Goal: Information Seeking & Learning: Check status

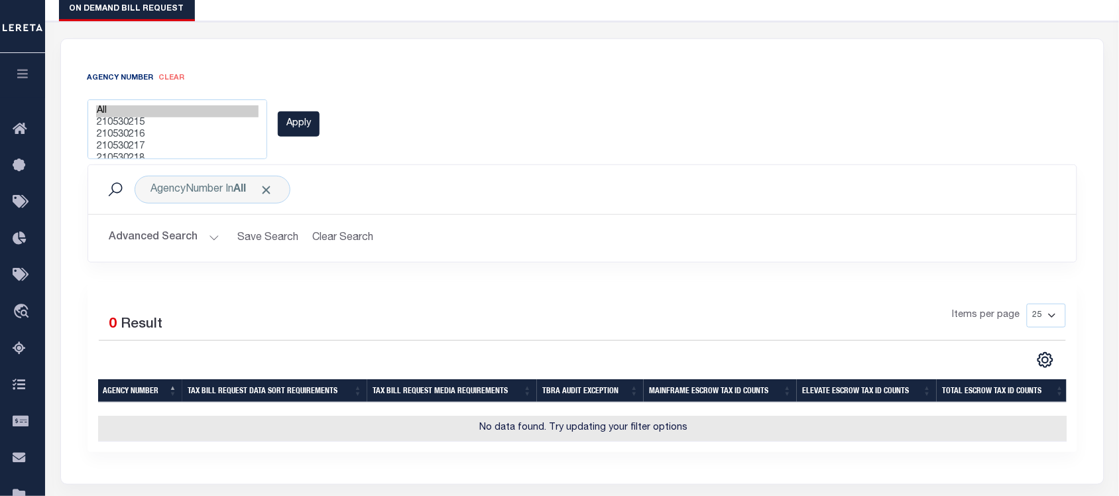
scroll to position [166, 0]
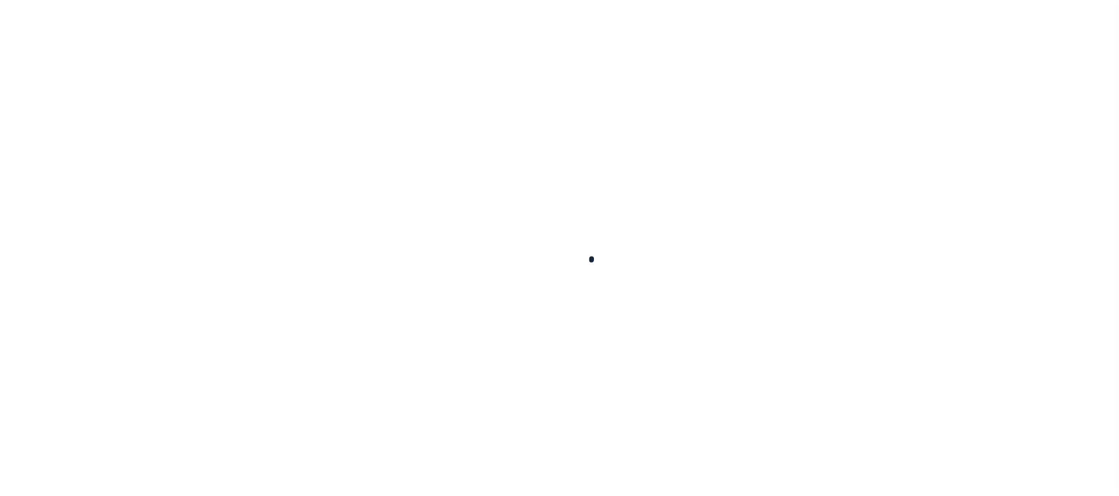
select select
select select "0"
select select
select select "0"
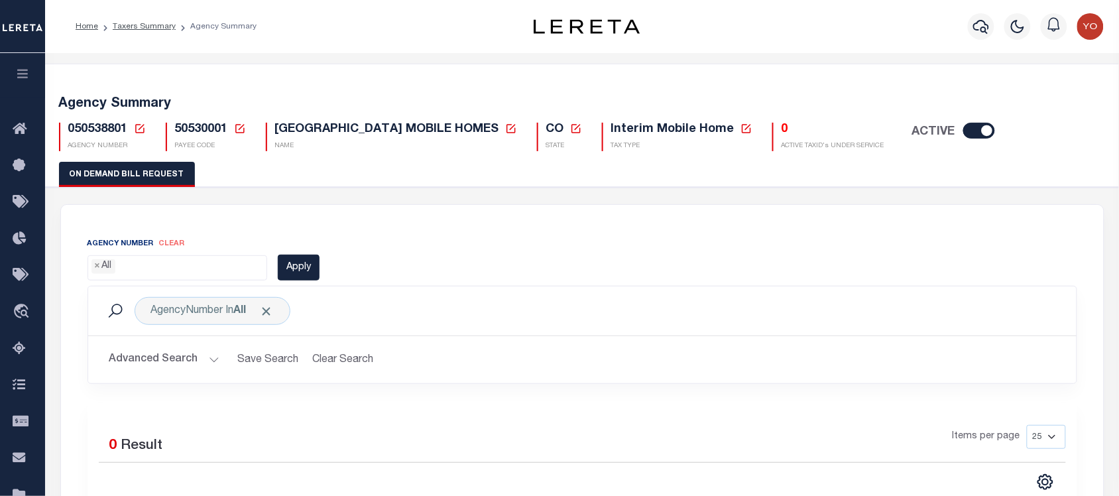
click at [219, 274] on ul "× All" at bounding box center [177, 265] width 179 height 18
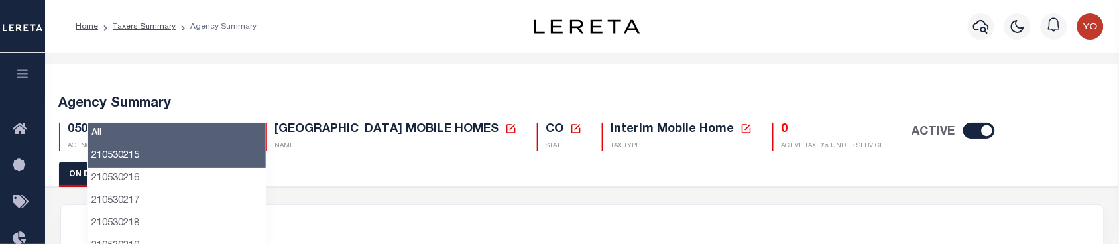
scroll to position [83, 0]
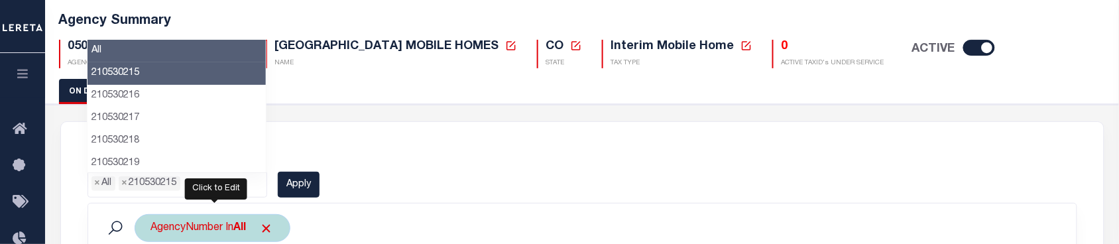
click at [222, 233] on div "AgencyNumber In All" at bounding box center [213, 228] width 156 height 28
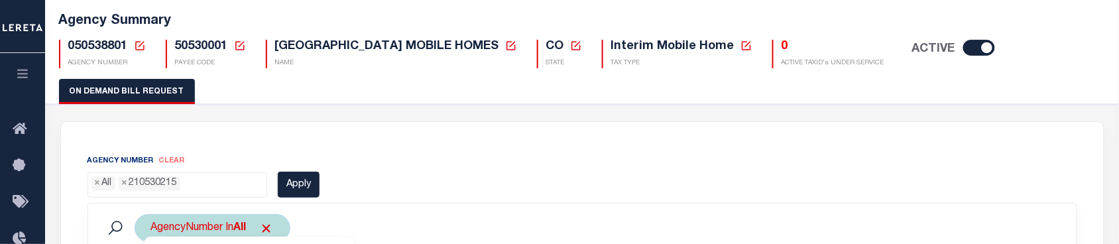
scroll to position [253, 0]
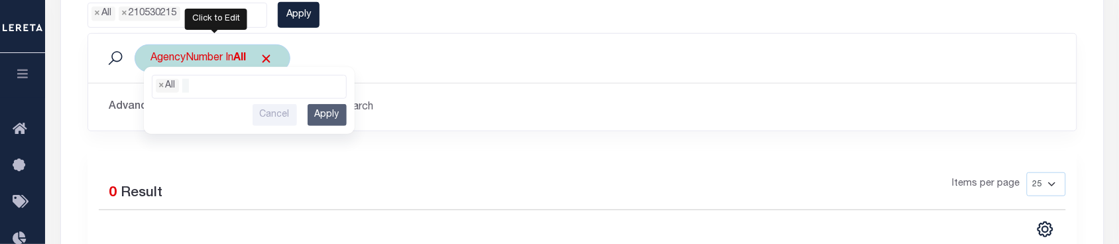
click at [219, 97] on span "× All" at bounding box center [249, 87] width 195 height 24
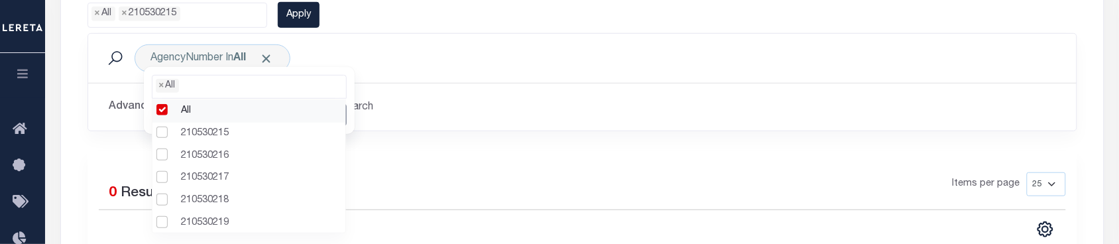
click at [202, 13] on ul "× All × 210530215" at bounding box center [177, 12] width 179 height 18
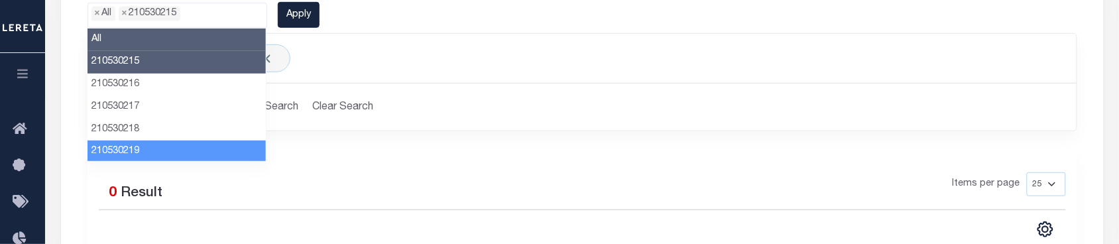
click at [367, 134] on div "AgencyNumber In All All 210530215 210530216 210530217 210530218 210530219 21053…" at bounding box center [582, 92] width 1009 height 118
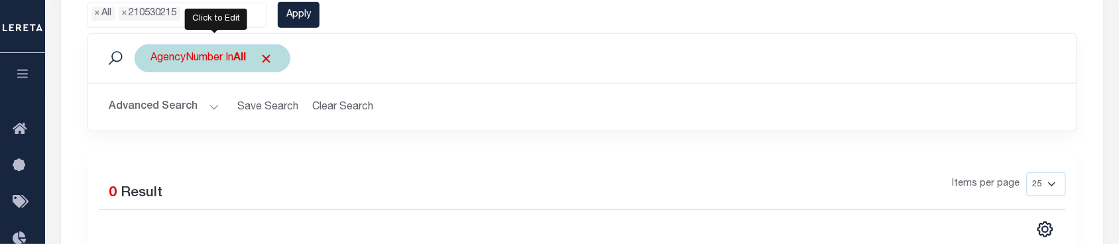
click at [227, 54] on div "AgencyNumber In All All 210530215 210530216 210530217 210530218 210530219 21053…" at bounding box center [213, 58] width 156 height 28
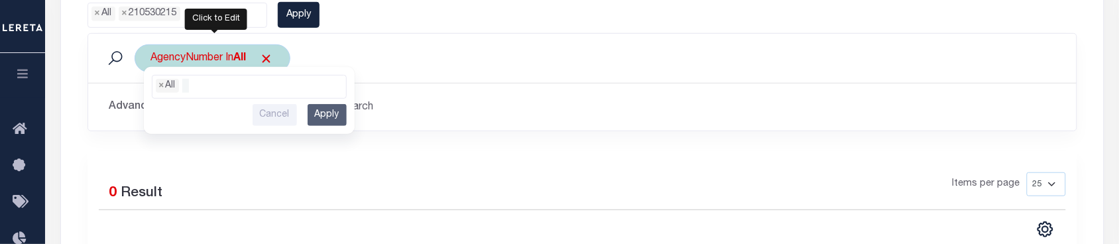
click at [210, 88] on ul "× All" at bounding box center [249, 84] width 194 height 17
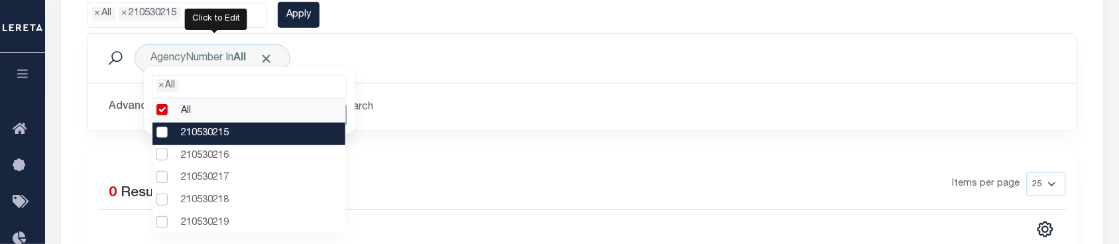
click at [202, 129] on li "210530215" at bounding box center [249, 134] width 194 height 23
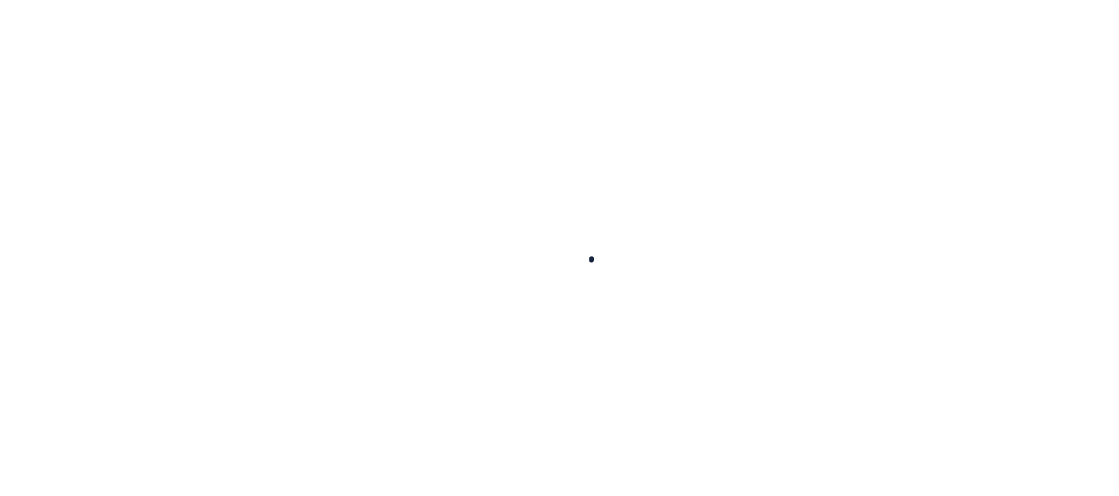
select select
select select "0"
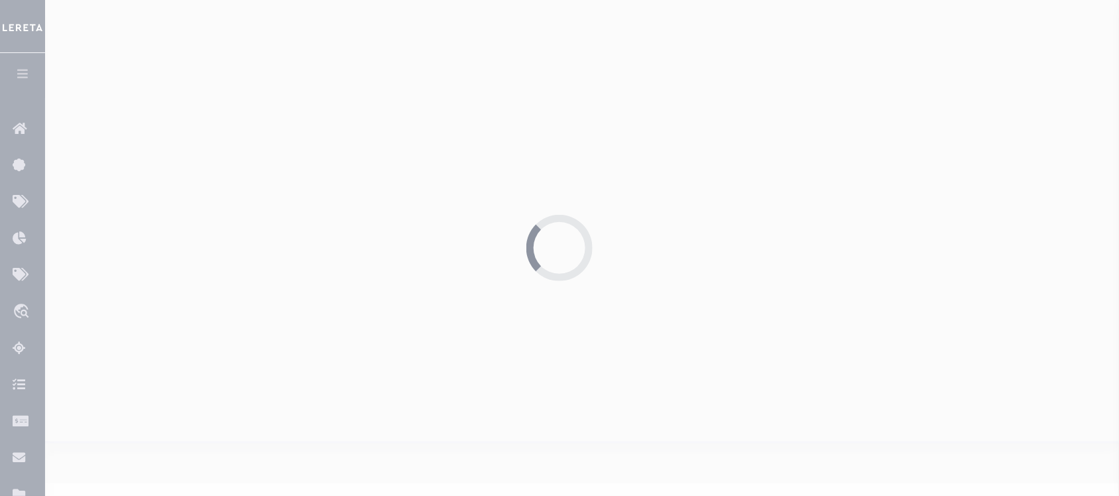
scroll to position [223, 0]
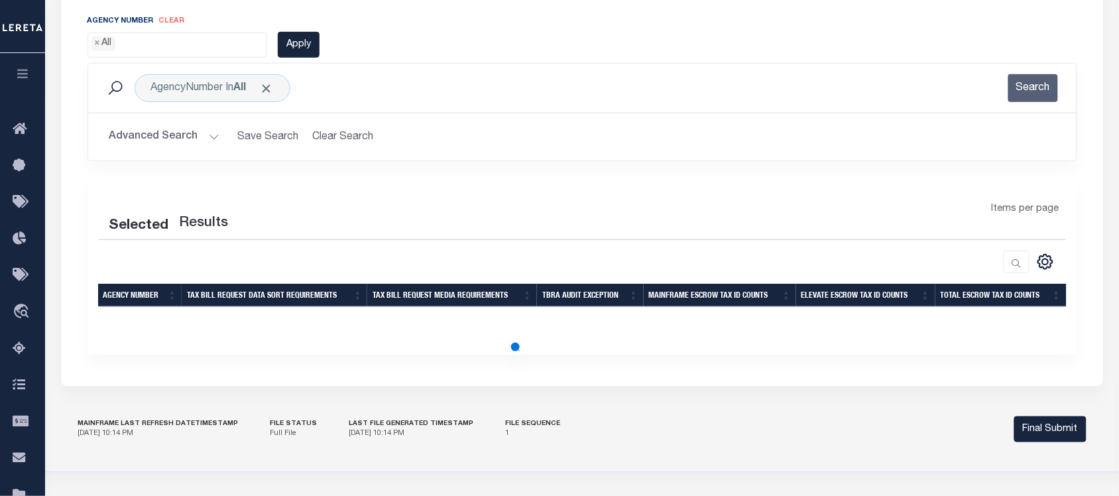
click at [177, 48] on ul "× All" at bounding box center [177, 42] width 179 height 18
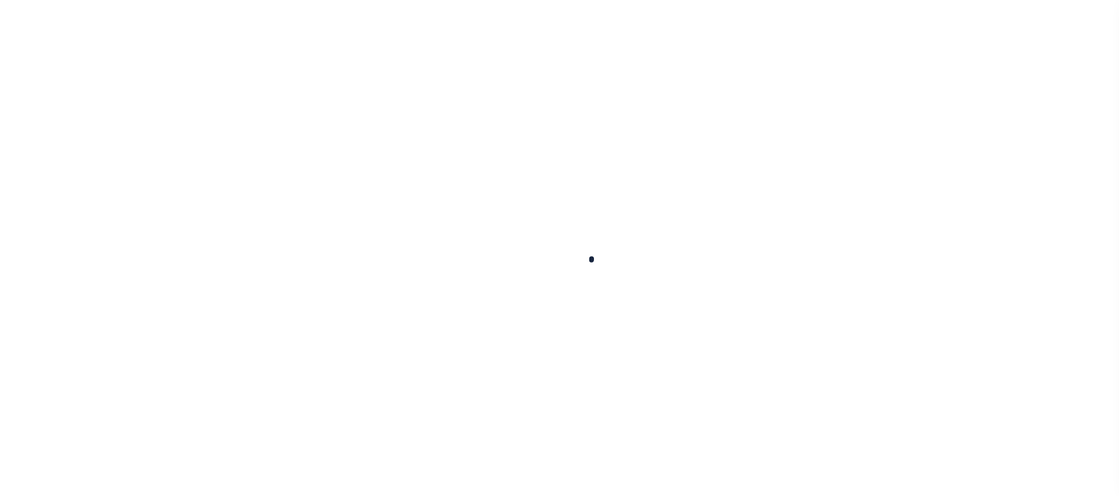
select select
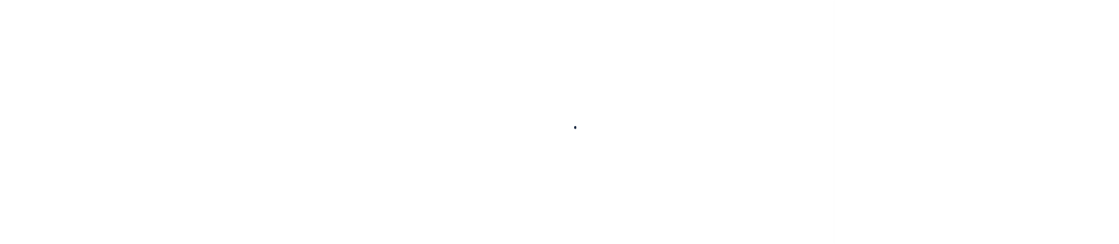
scroll to position [223, 0]
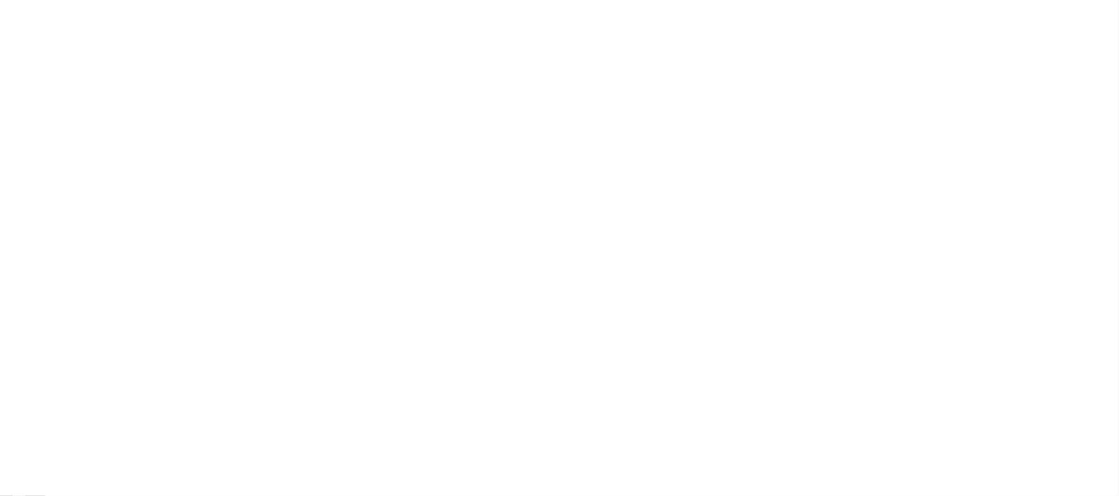
select select "0"
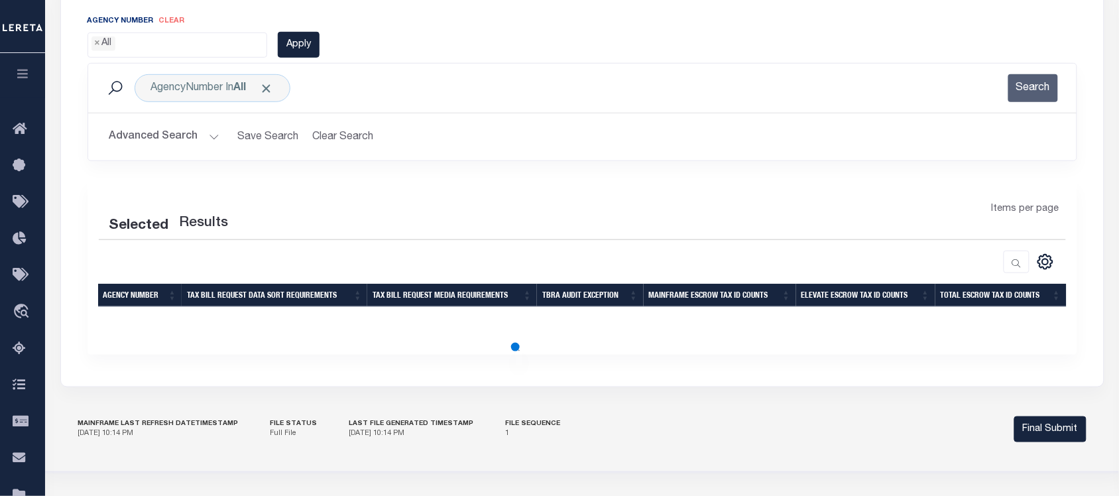
click at [161, 38] on ul "× All" at bounding box center [177, 42] width 179 height 18
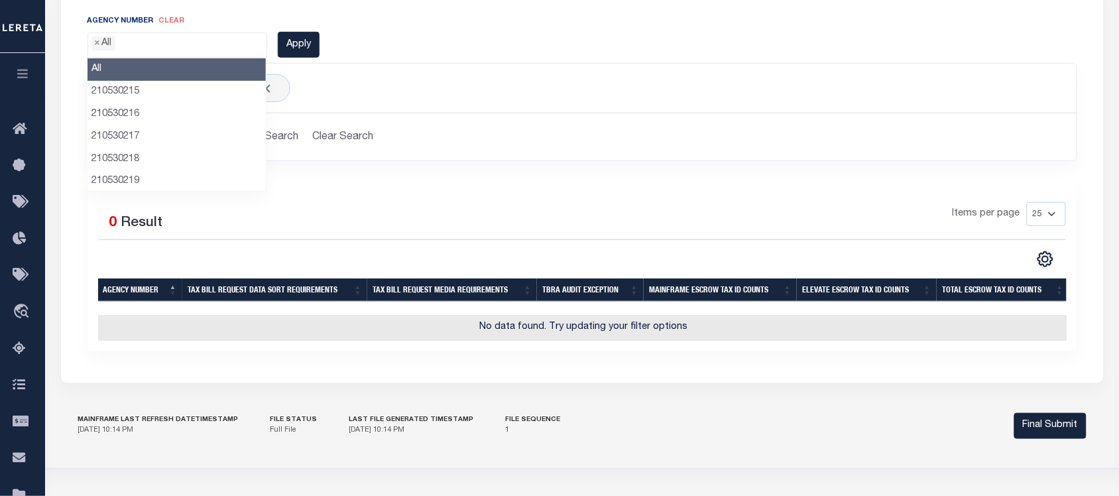
select select
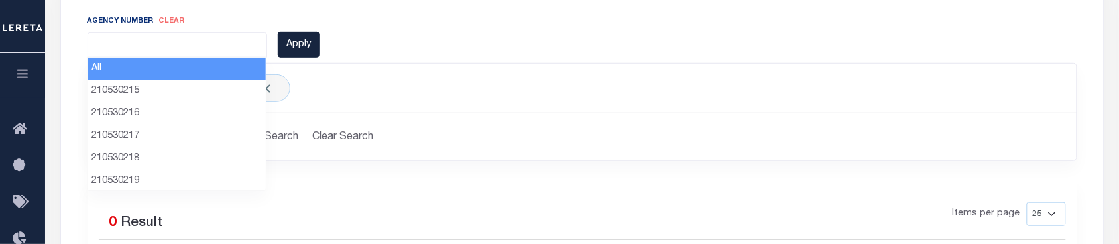
click at [439, 173] on div "AgencyNumber In All Search Advanced Search Save Search Clear Search Contains Is…" at bounding box center [582, 122] width 1009 height 118
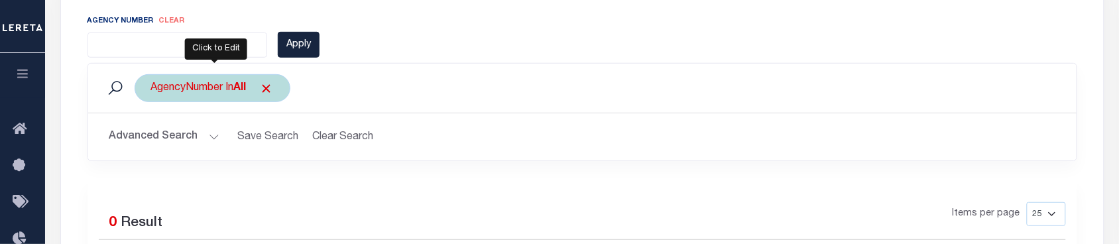
click at [222, 88] on div "AgencyNumber In All" at bounding box center [213, 88] width 156 height 28
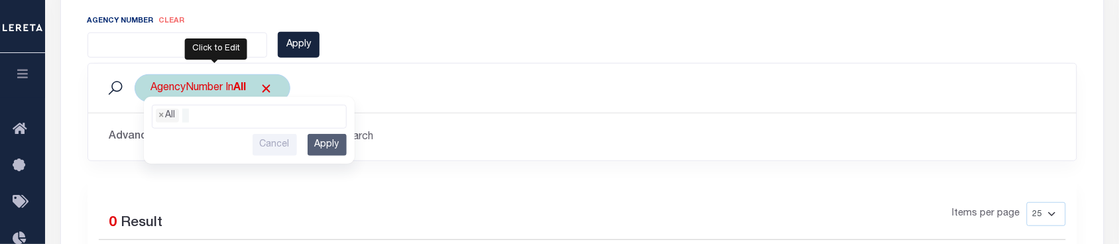
click at [199, 113] on ul "× All" at bounding box center [249, 113] width 194 height 17
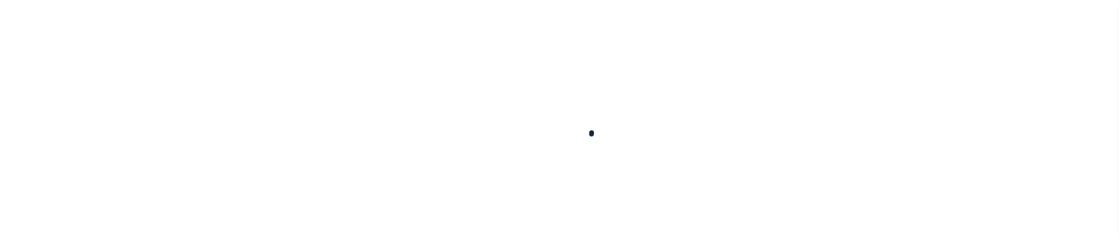
select select
select select "0"
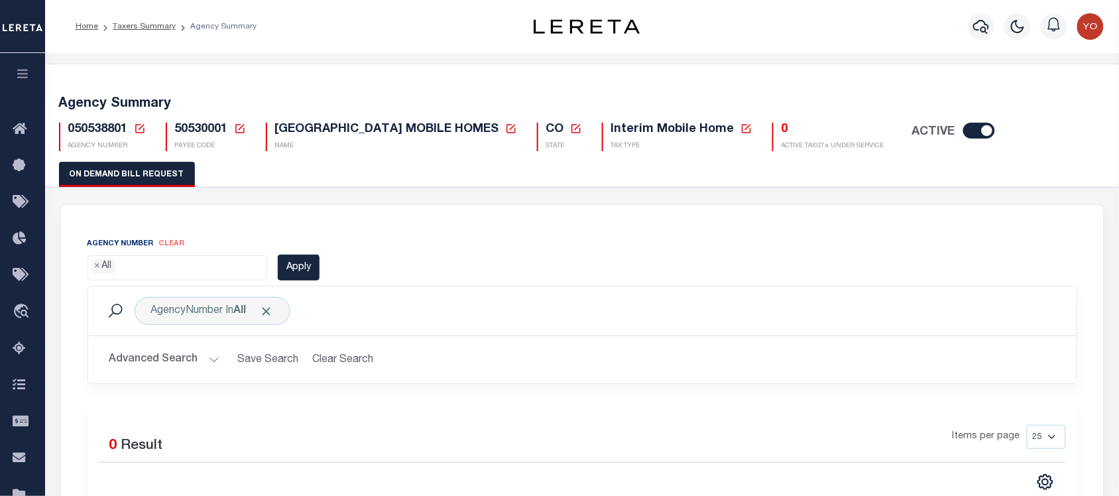
click at [212, 243] on ul "× All" at bounding box center [177, 265] width 179 height 18
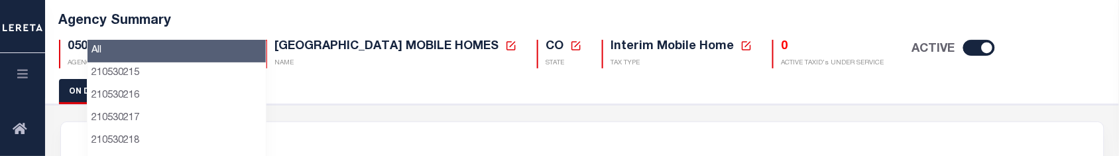
scroll to position [166, 0]
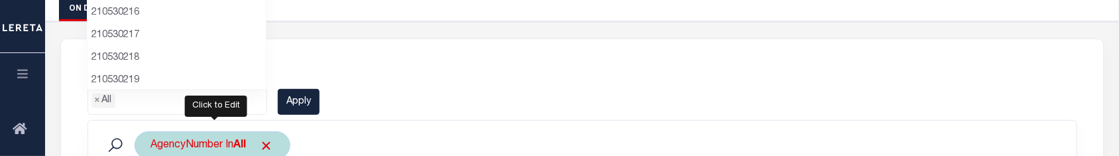
click at [215, 151] on div "AgencyNumber In All" at bounding box center [213, 145] width 156 height 28
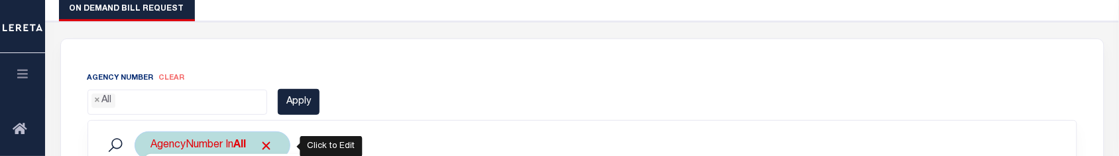
scroll to position [296, 0]
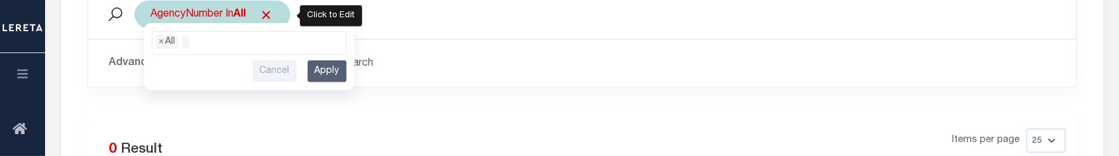
click at [215, 48] on ul "× All" at bounding box center [249, 40] width 194 height 17
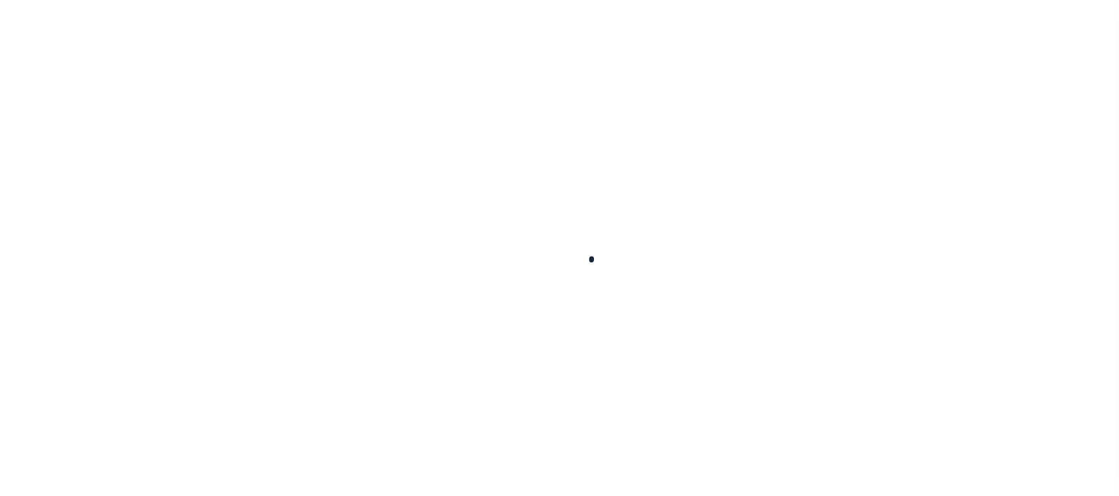
select select
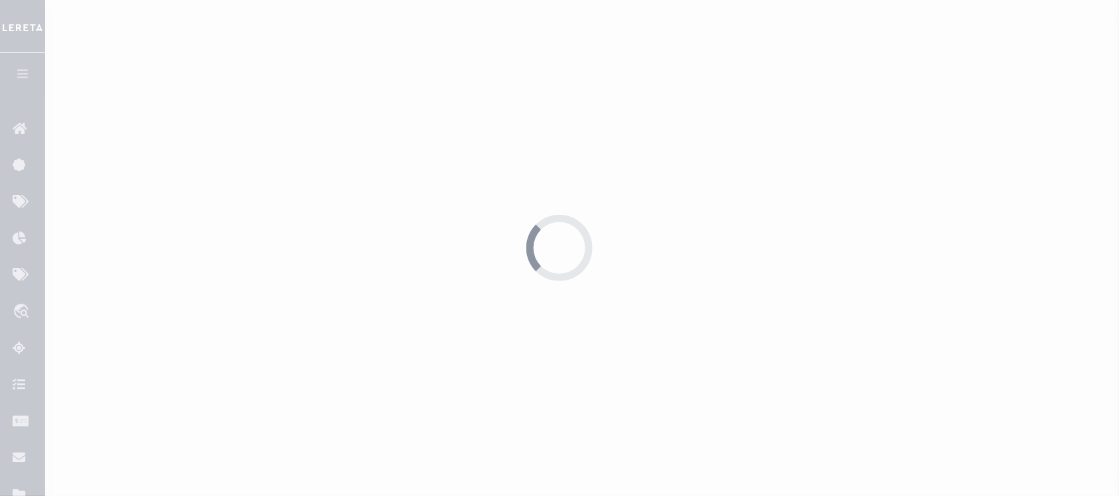
select select "0"
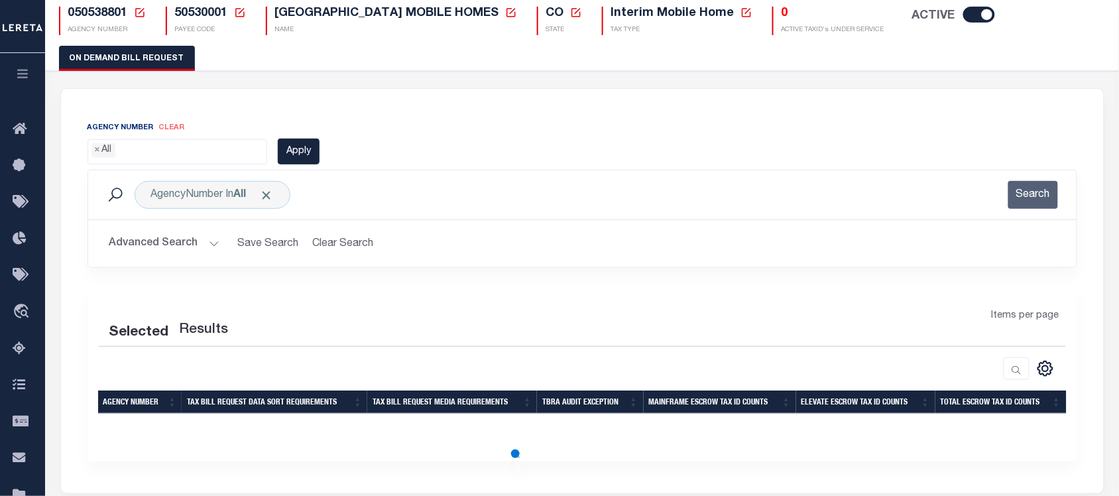
scroll to position [33, 0]
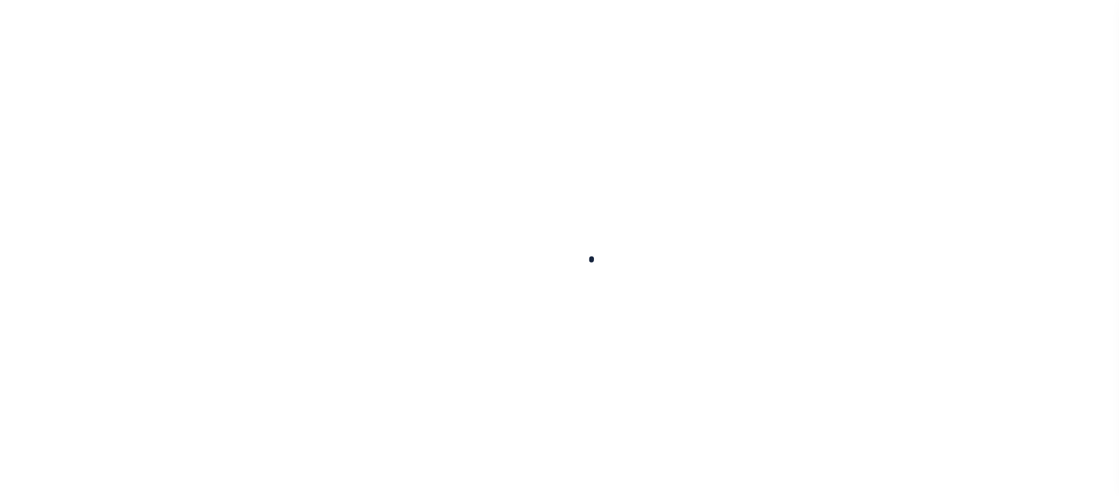
select select
select select "0"
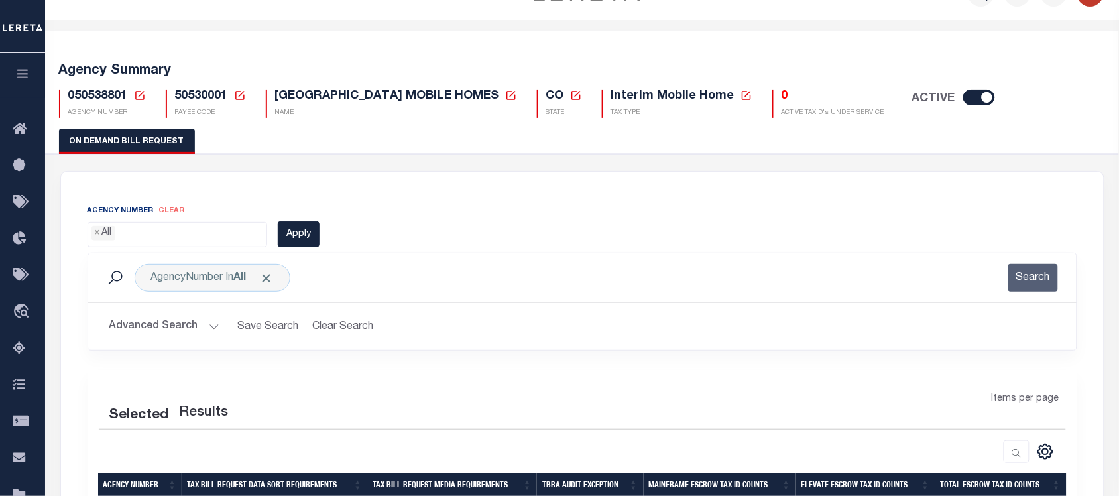
click at [196, 239] on ul "× All" at bounding box center [177, 232] width 179 height 18
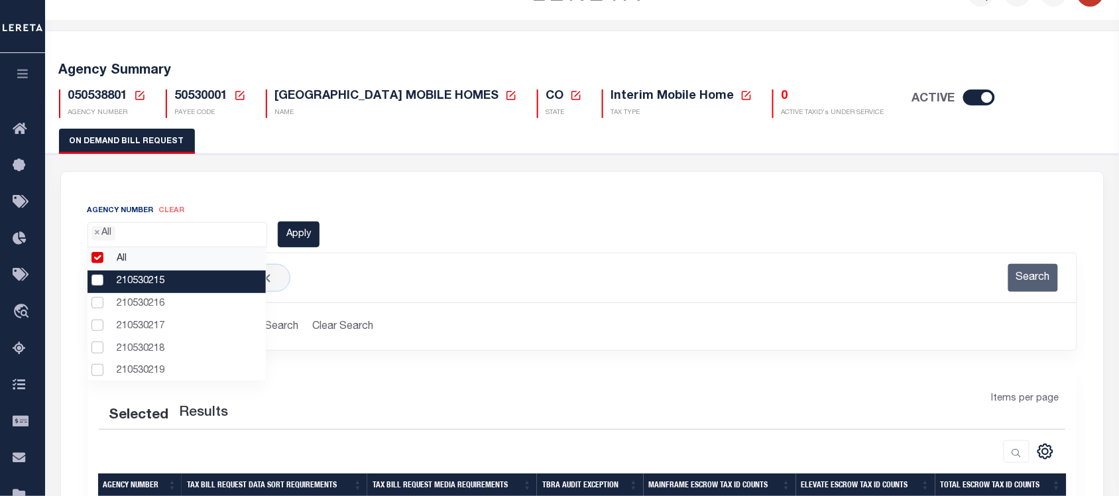
click at [140, 282] on li "210530215" at bounding box center [176, 281] width 178 height 23
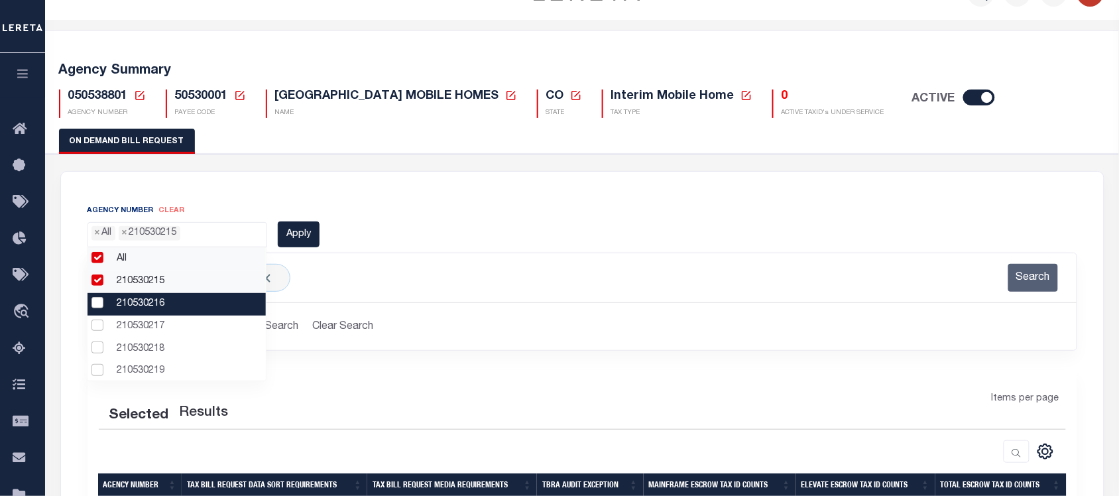
click at [140, 302] on li "210530216" at bounding box center [176, 304] width 178 height 23
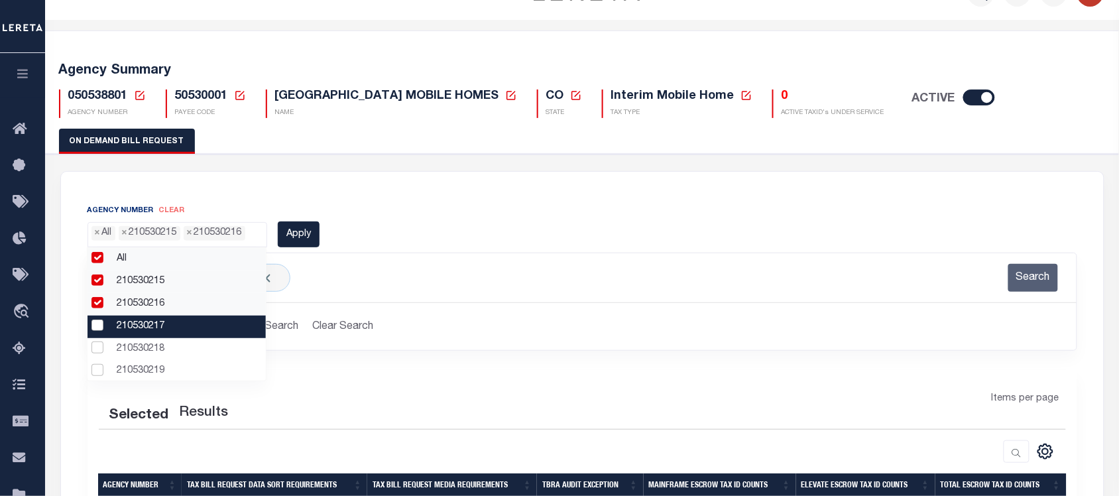
click at [139, 328] on li "210530217" at bounding box center [176, 326] width 178 height 23
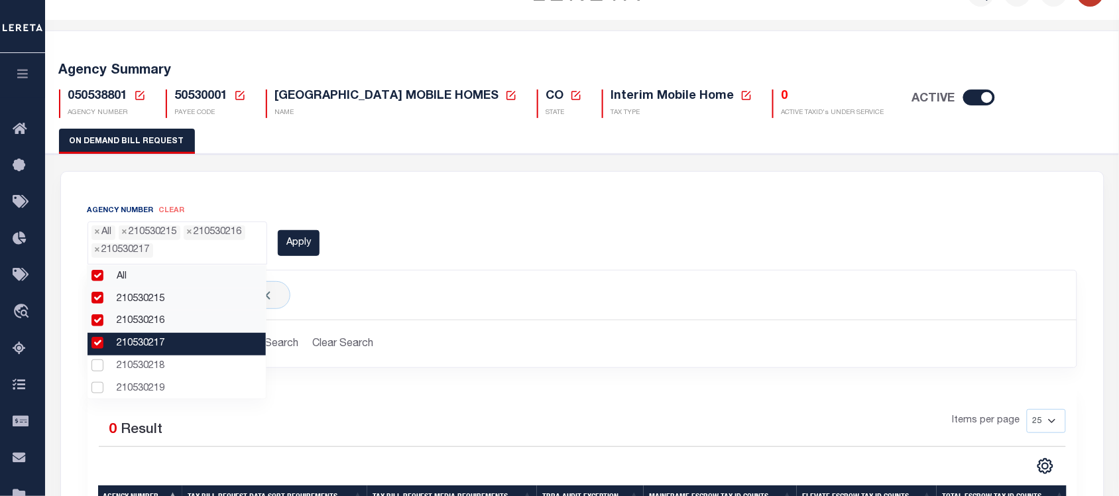
click at [141, 345] on li "210530217" at bounding box center [176, 344] width 178 height 23
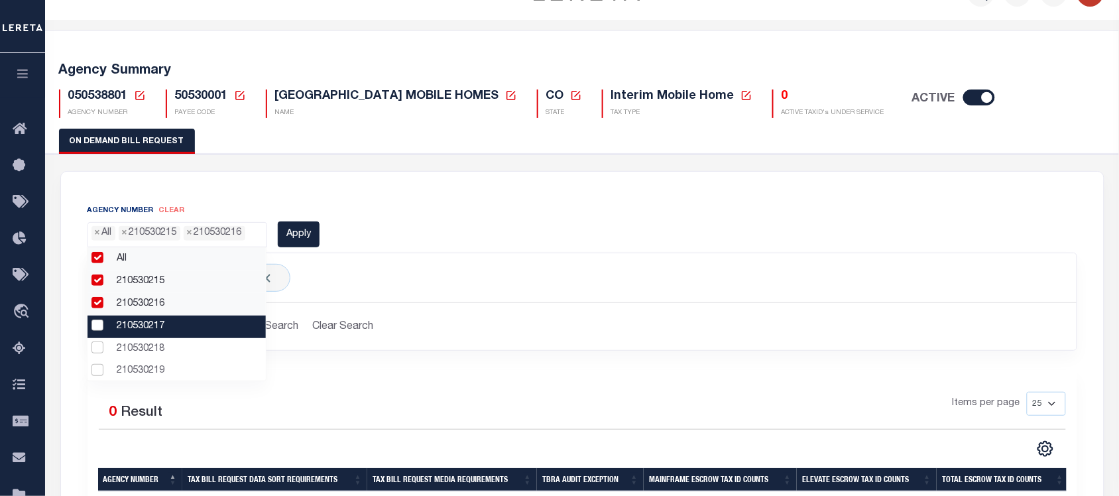
click at [144, 325] on li "210530217" at bounding box center [176, 326] width 178 height 23
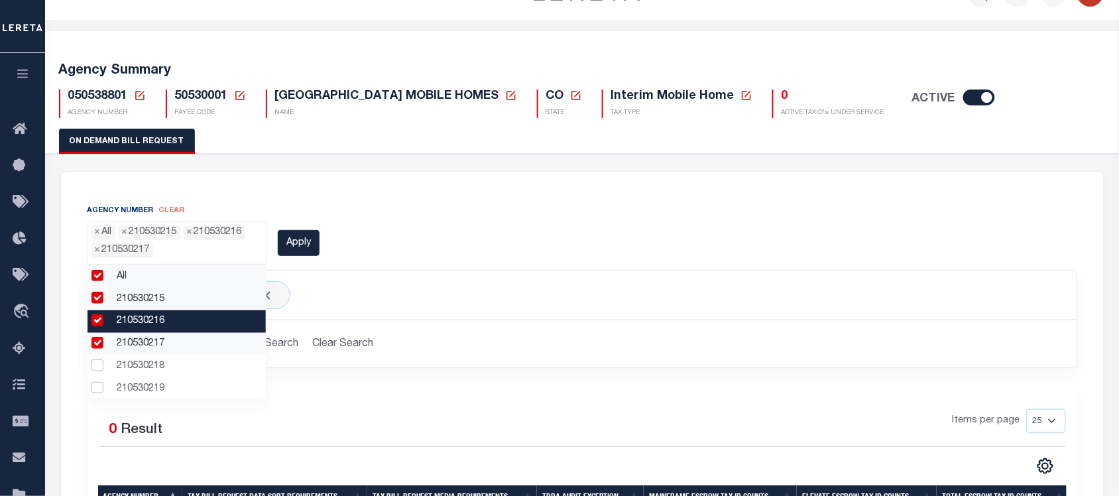
click at [142, 317] on li "210530216" at bounding box center [176, 321] width 178 height 23
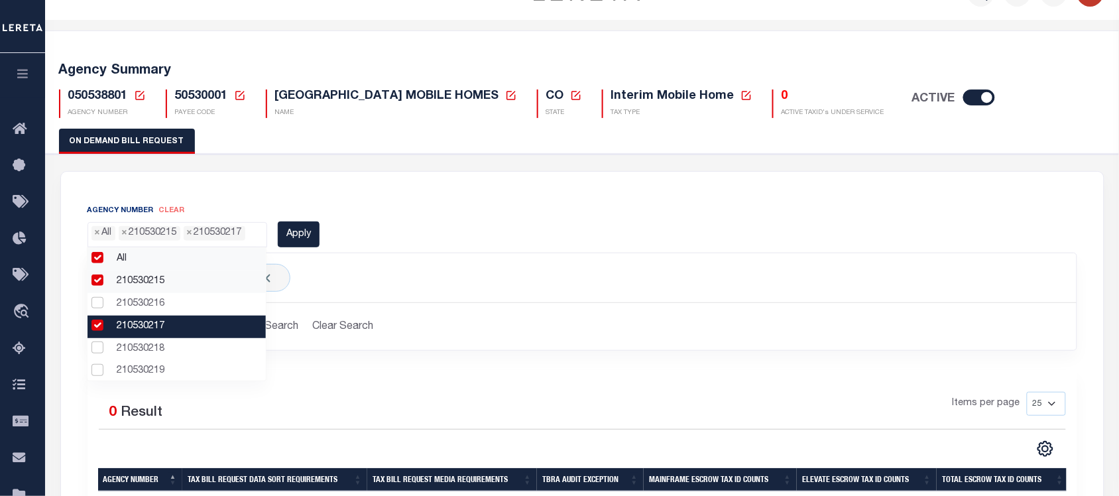
click at [141, 325] on li "210530217" at bounding box center [176, 326] width 178 height 23
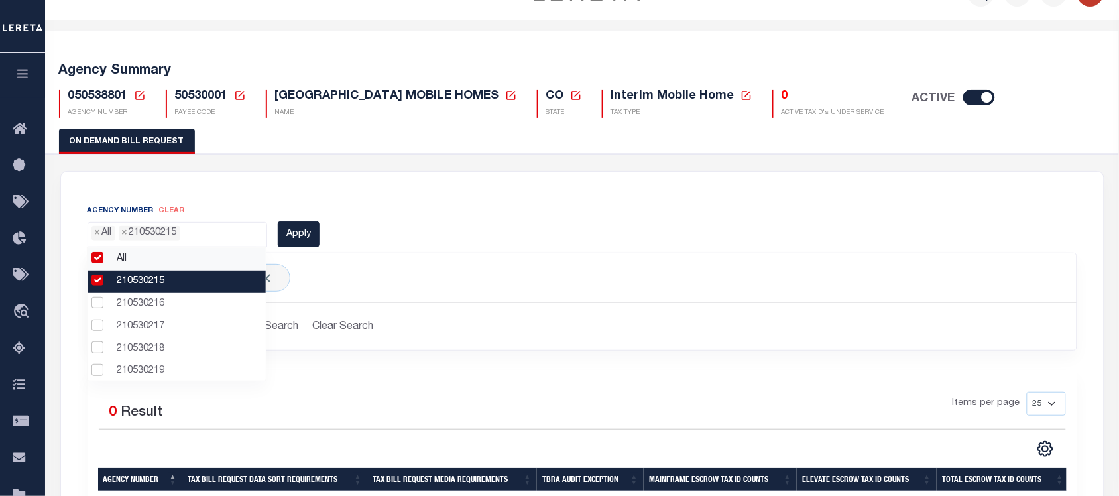
click at [142, 282] on li "210530215" at bounding box center [176, 281] width 178 height 23
click at [425, 226] on div "Agency Number clear All 210530215 210530216 210530217 210530218 210530219 21053…" at bounding box center [582, 225] width 1009 height 44
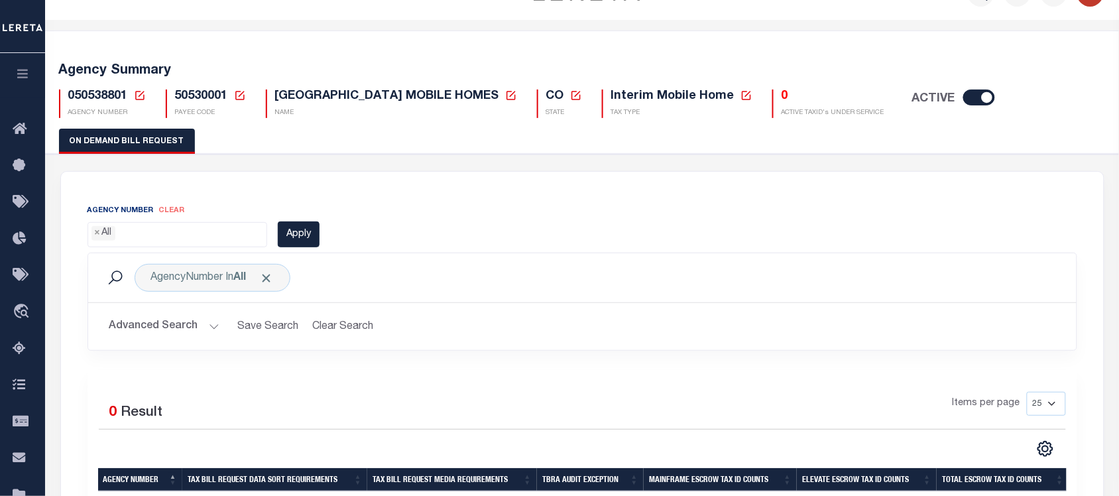
click at [176, 211] on span "clear" at bounding box center [172, 210] width 26 height 7
click at [220, 234] on ul "× All" at bounding box center [177, 232] width 179 height 18
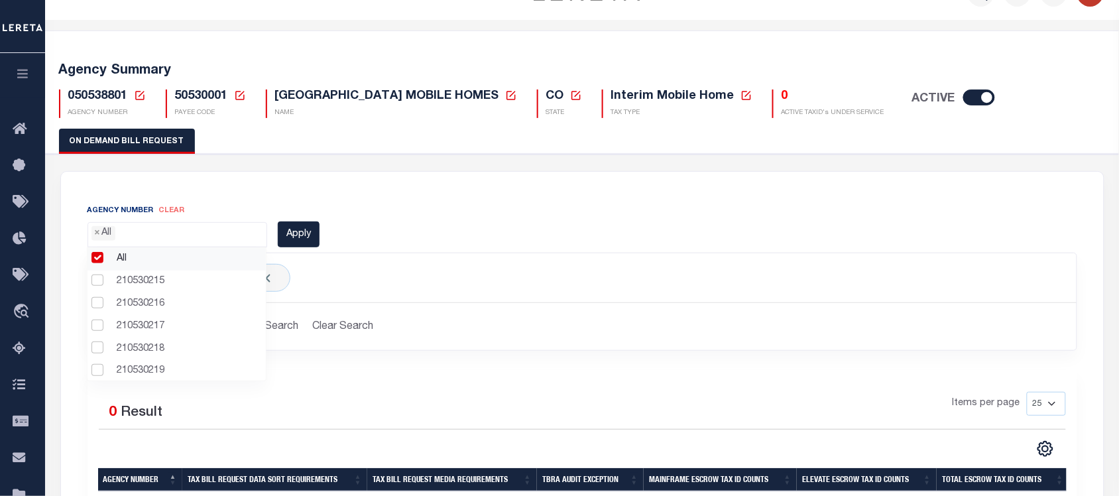
click at [220, 234] on ul "× All" at bounding box center [177, 232] width 179 height 18
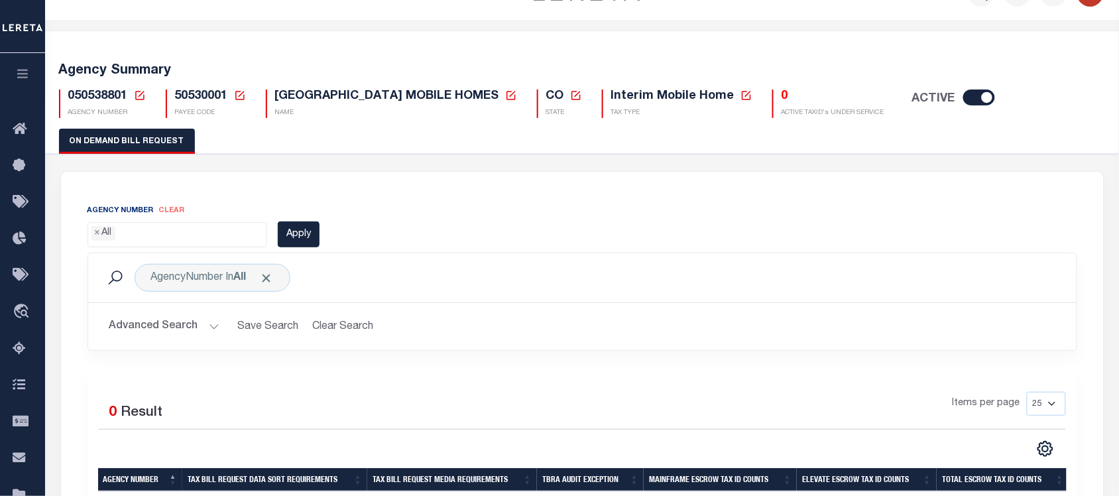
scroll to position [33, 0]
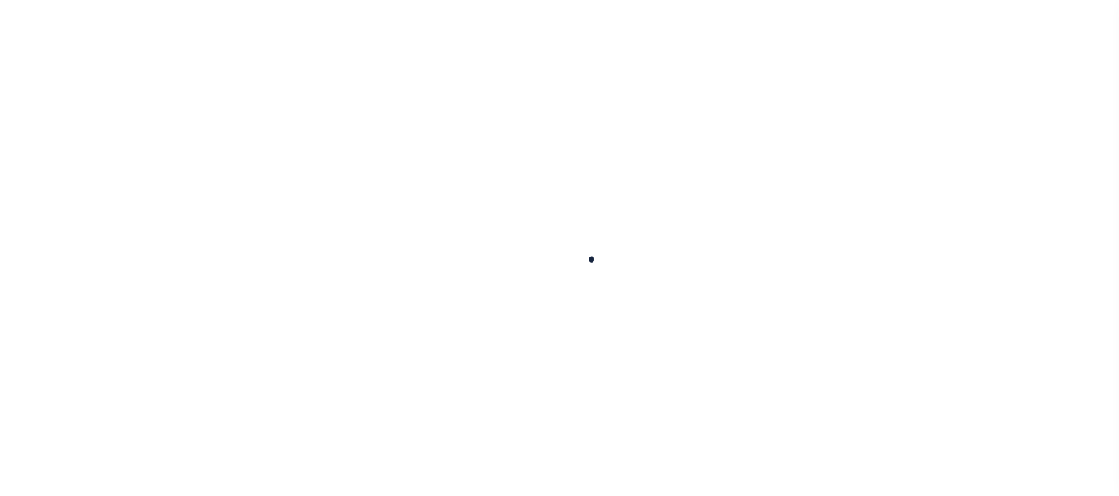
select select
select select "0"
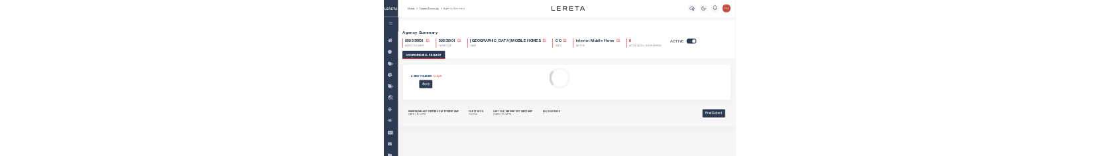
scroll to position [33, 0]
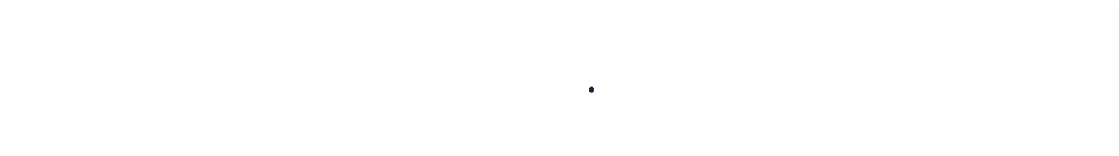
select select
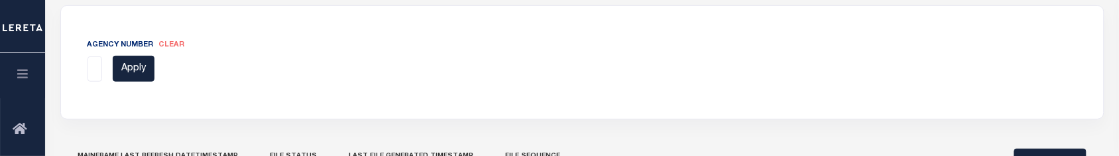
scroll to position [365, 0]
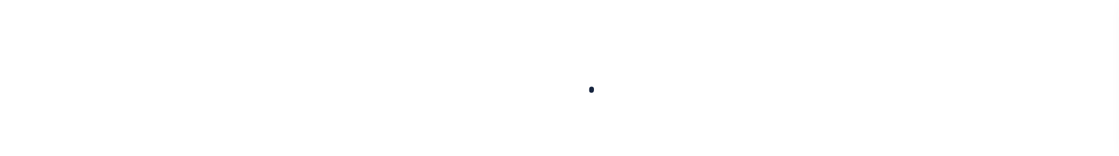
select select
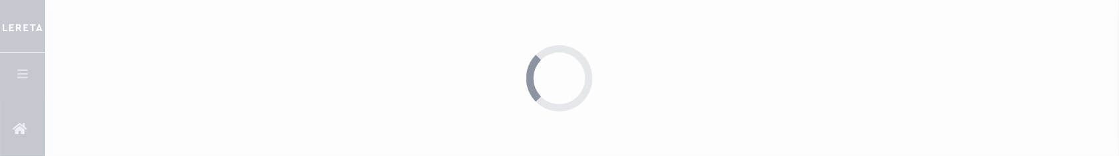
select select "0"
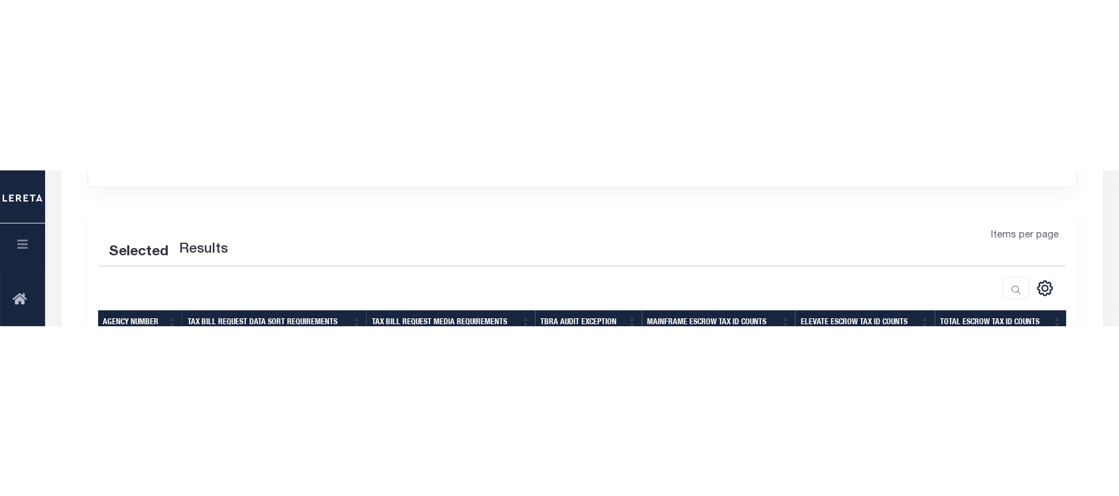
scroll to position [279, 0]
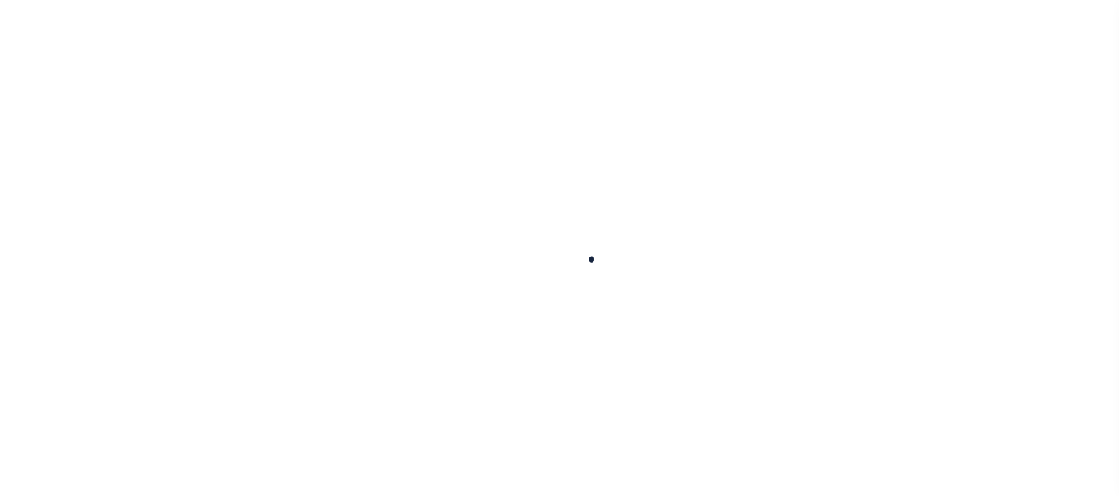
select select
select select "0"
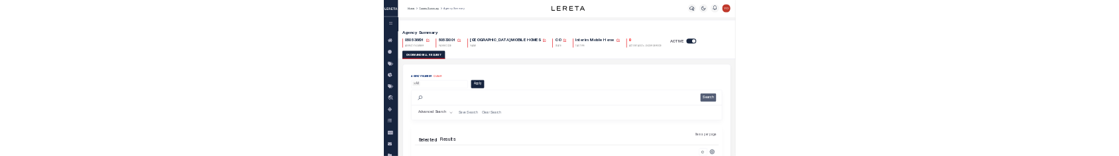
scroll to position [166, 0]
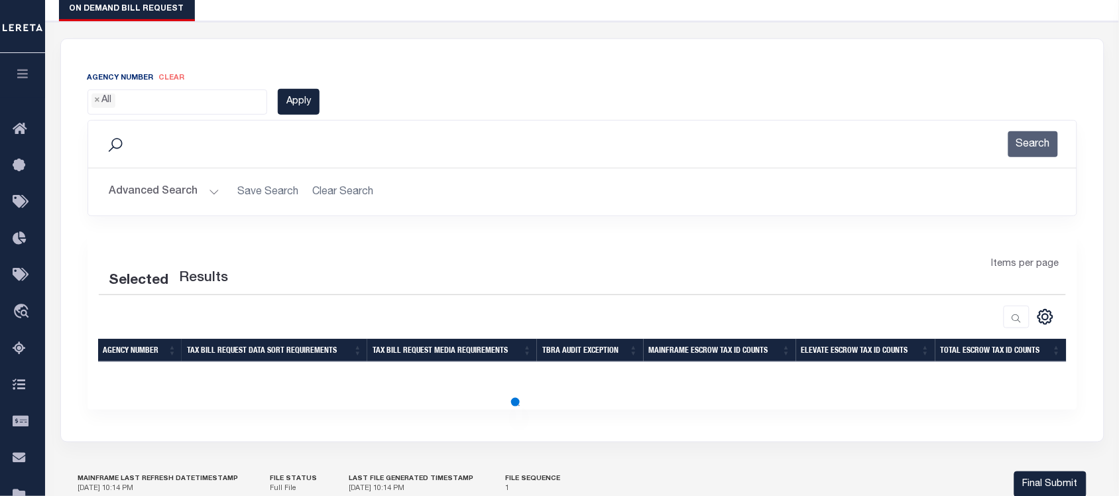
click at [197, 198] on button "Advanced Search" at bounding box center [164, 192] width 110 height 26
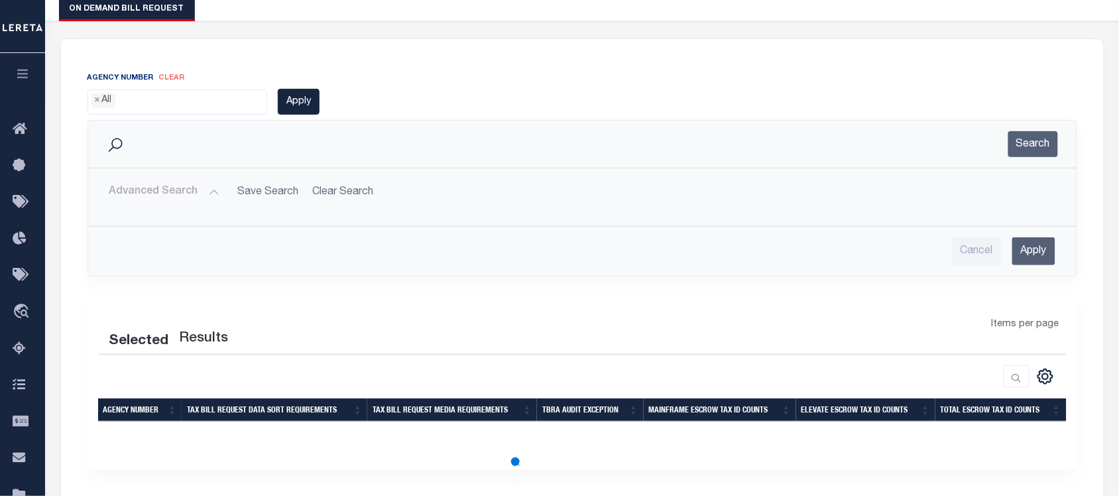
click at [197, 198] on button "Advanced Search" at bounding box center [164, 192] width 110 height 26
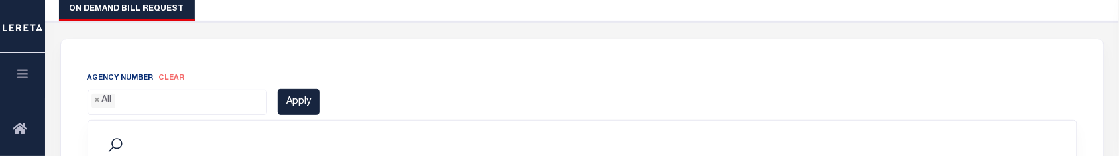
scroll to position [249, 0]
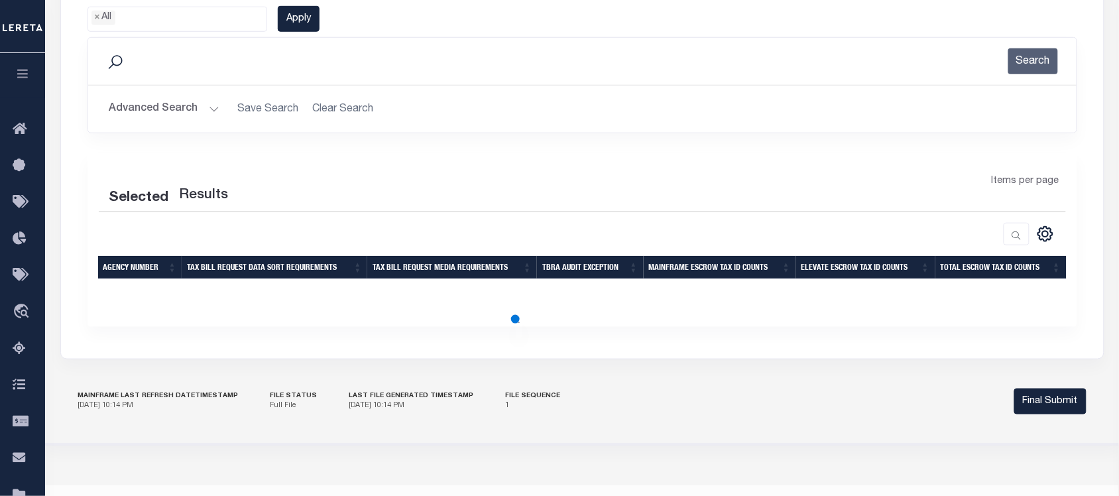
scroll to position [249, 0]
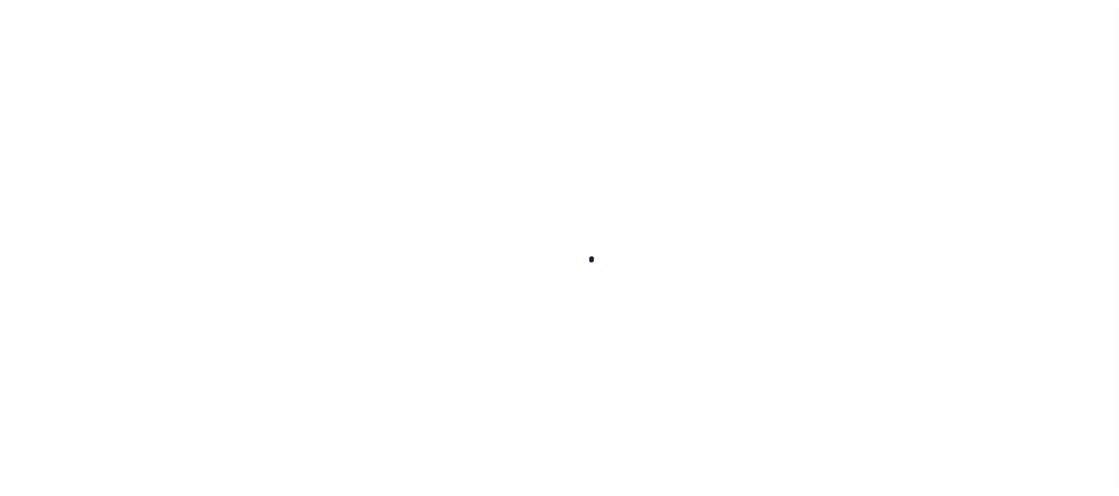
select select
select select "0"
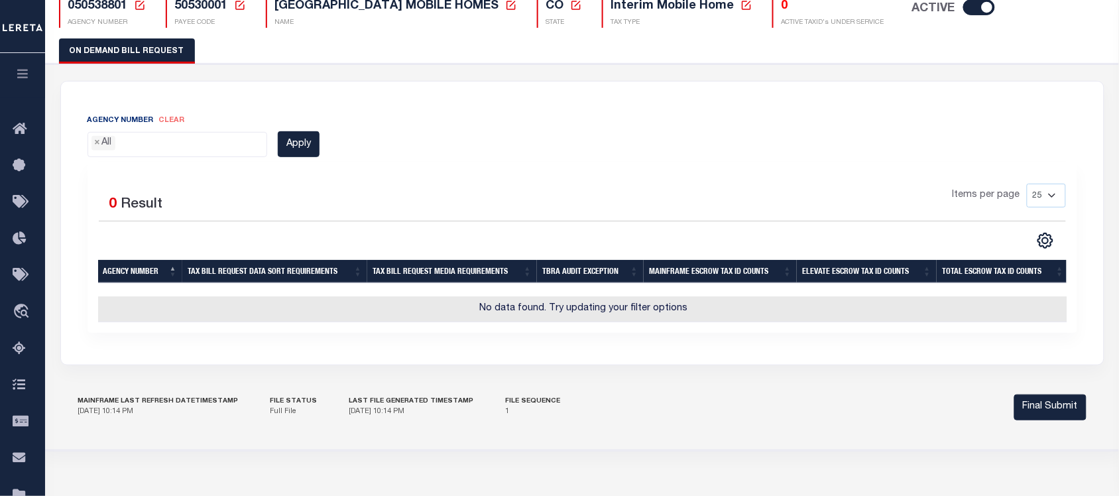
scroll to position [40, 0]
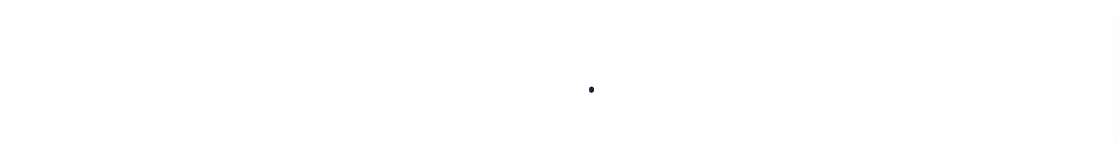
select select
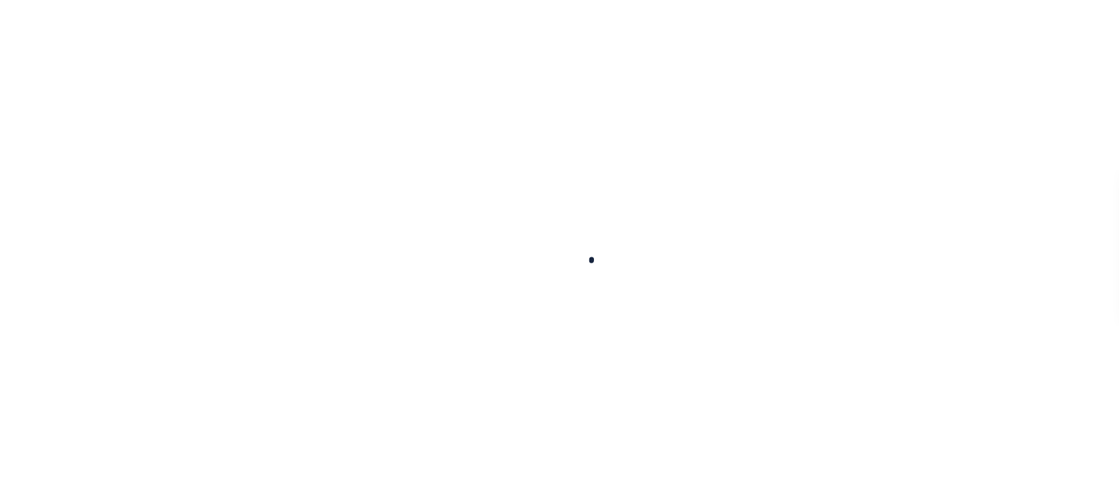
scroll to position [40, 0]
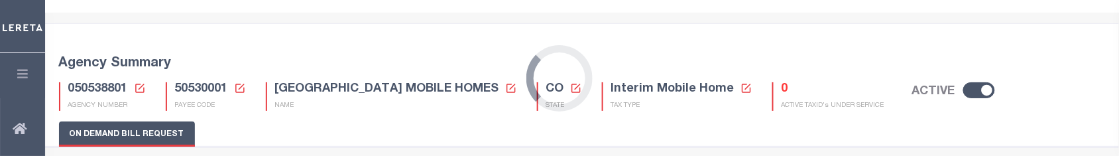
select select "0"
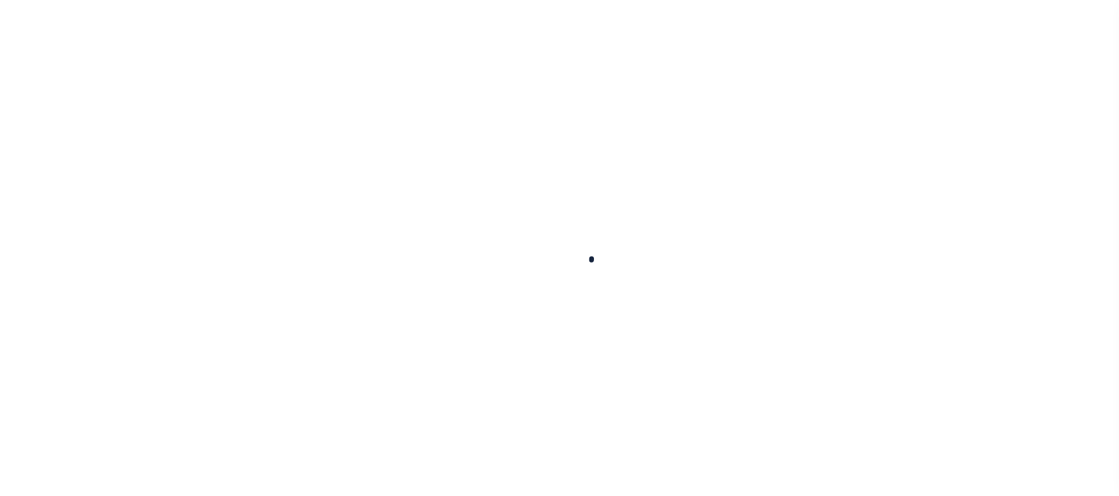
select select
select select "0"
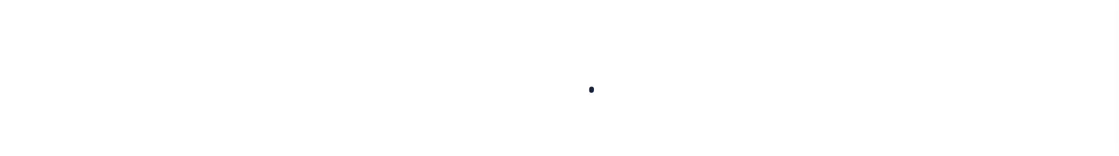
select select
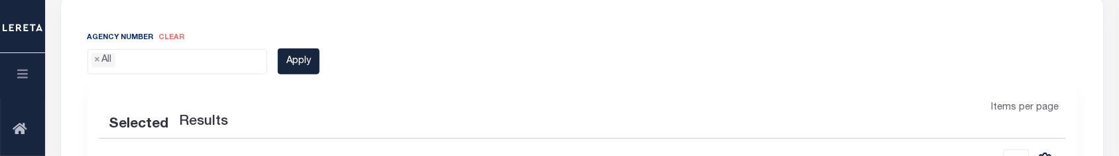
scroll to position [372, 0]
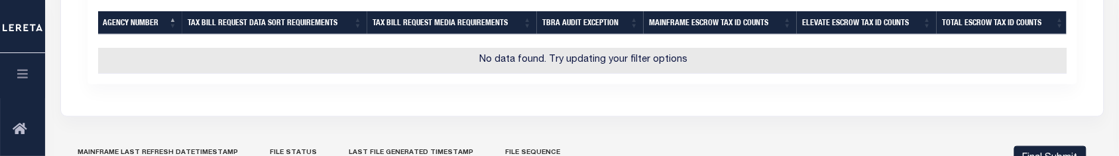
click at [159, 27] on th "Agency Number" at bounding box center [140, 22] width 85 height 23
click at [273, 27] on th "Tax Bill Request Data Sort Requirements" at bounding box center [274, 22] width 185 height 23
click at [141, 23] on th "Agency Number" at bounding box center [140, 22] width 85 height 23
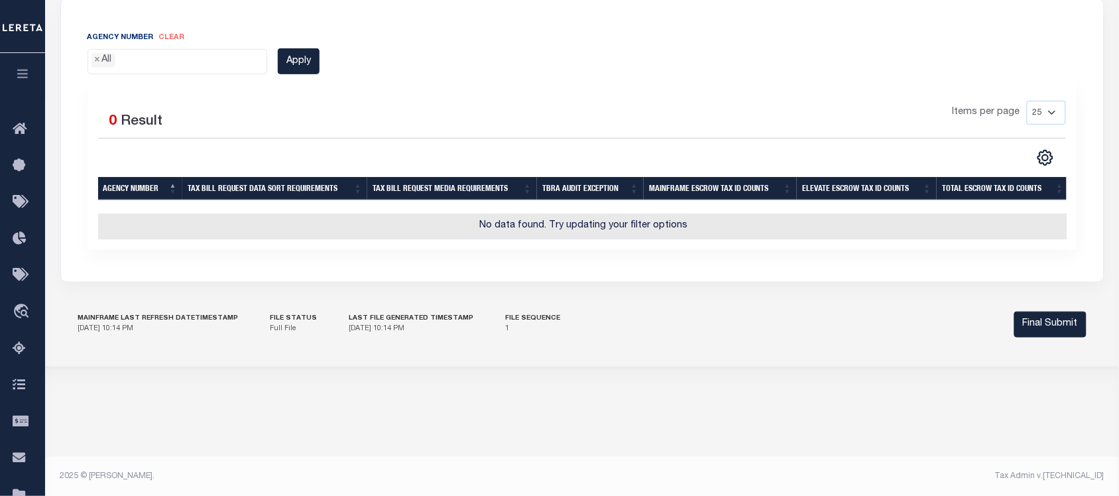
scroll to position [0, 0]
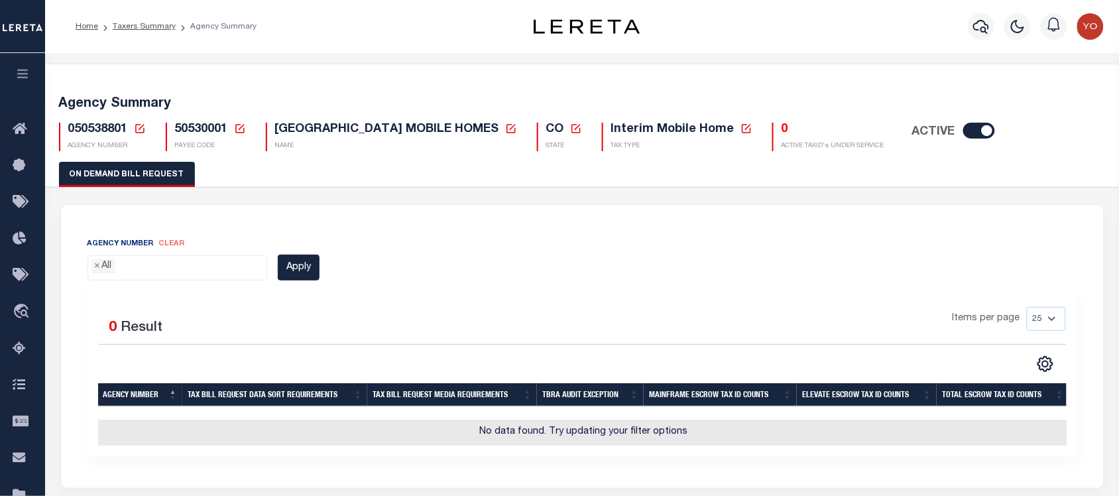
click at [153, 155] on ul "× All" at bounding box center [177, 265] width 179 height 18
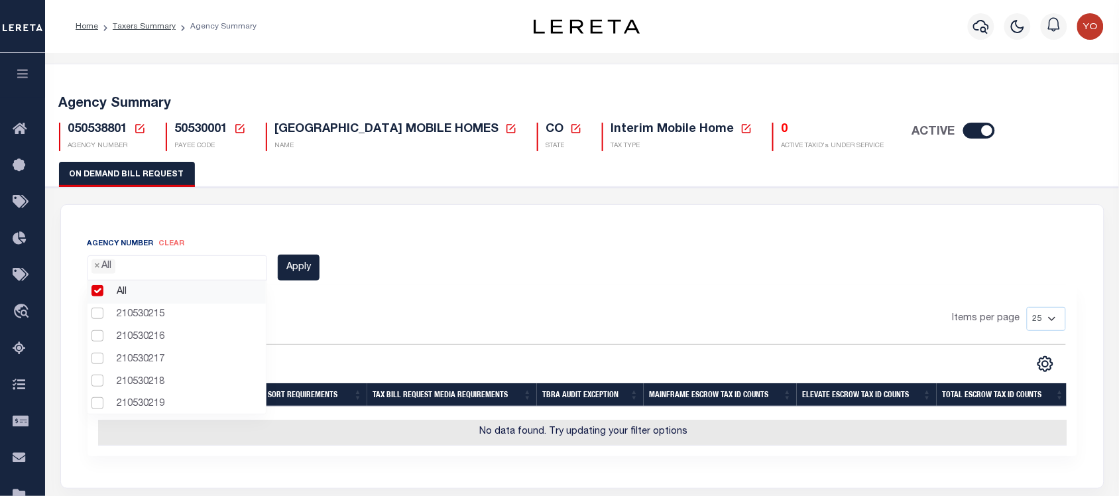
click at [194, 155] on ul "× All" at bounding box center [177, 265] width 179 height 18
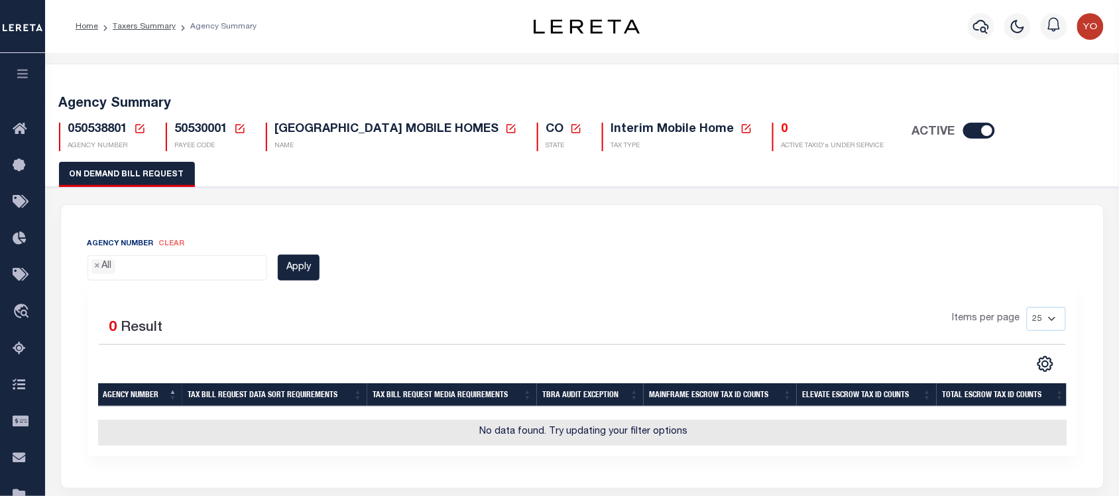
click at [174, 155] on span "clear" at bounding box center [172, 243] width 26 height 7
click at [166, 155] on ul "× All" at bounding box center [177, 265] width 179 height 18
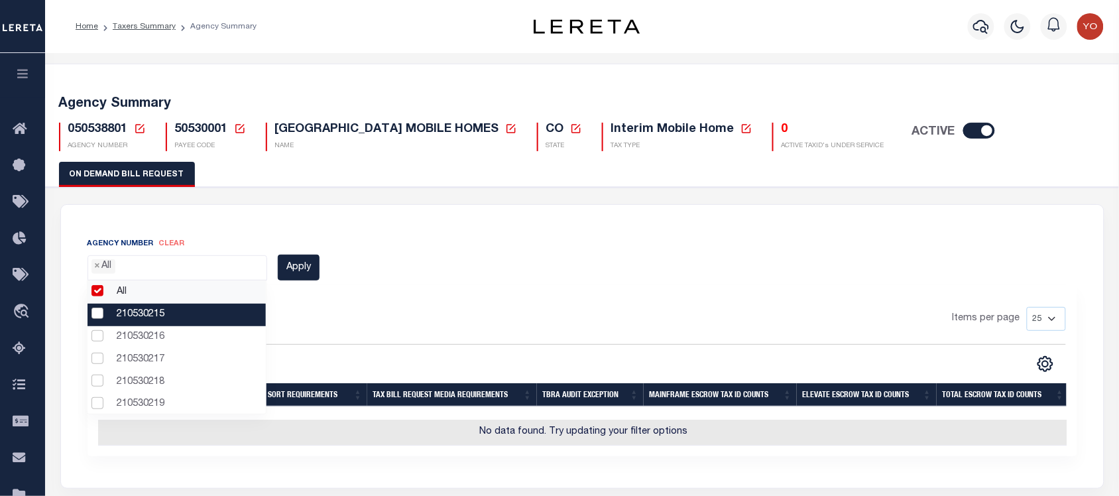
click at [134, 155] on li "210530215" at bounding box center [176, 315] width 178 height 23
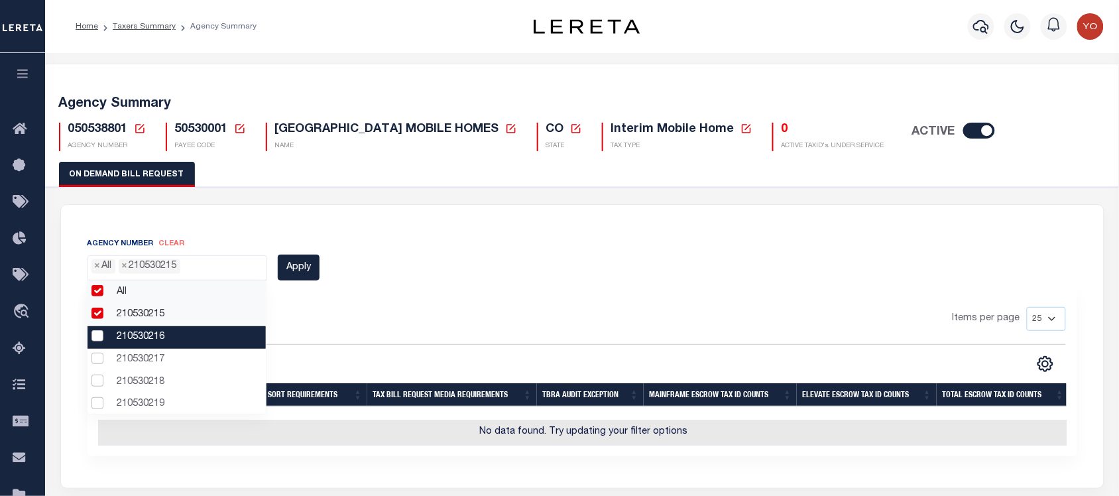
click at [136, 155] on li "210530216" at bounding box center [176, 337] width 178 height 23
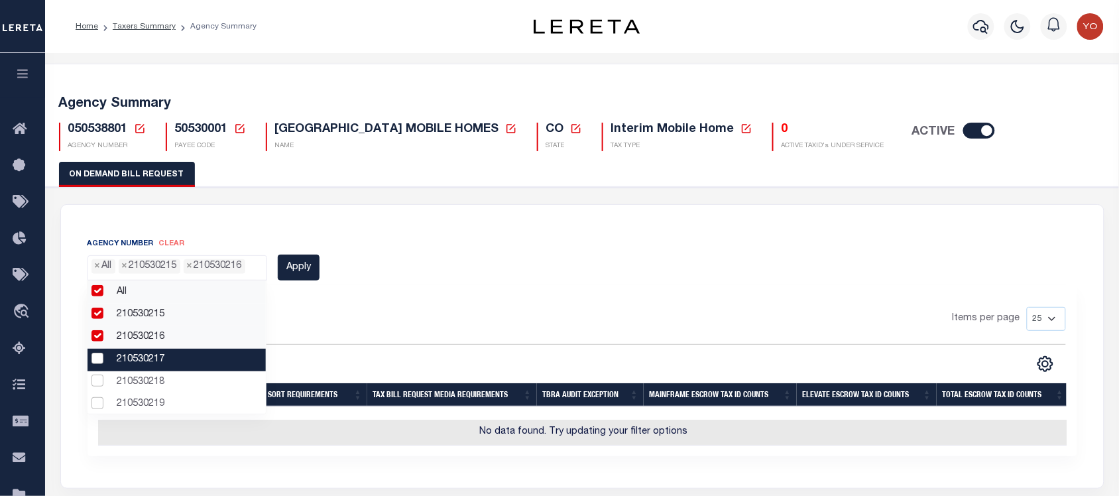
click at [139, 155] on li "210530217" at bounding box center [176, 360] width 178 height 23
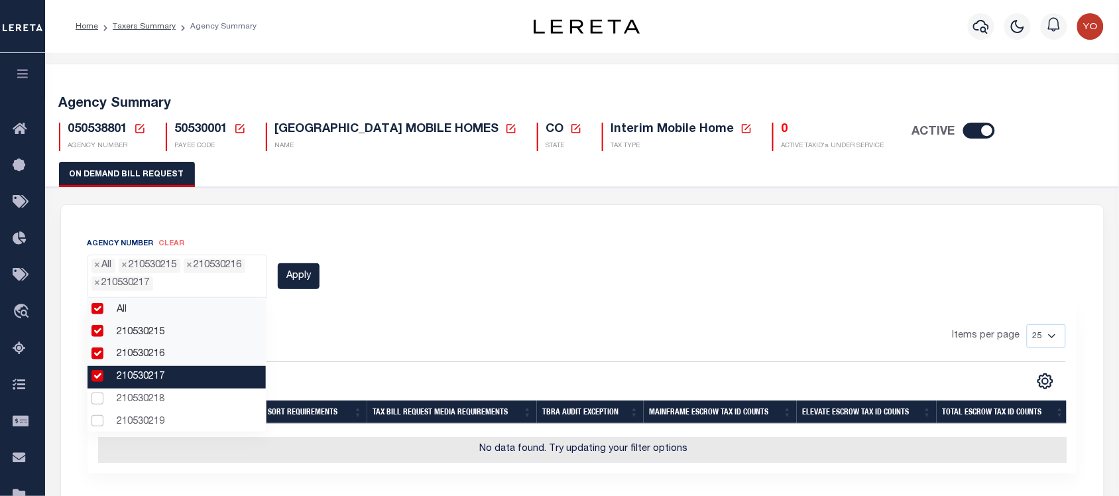
drag, startPoint x: 143, startPoint y: 380, endPoint x: 146, endPoint y: 402, distance: 22.0
click at [143, 155] on li "210530217" at bounding box center [176, 377] width 178 height 23
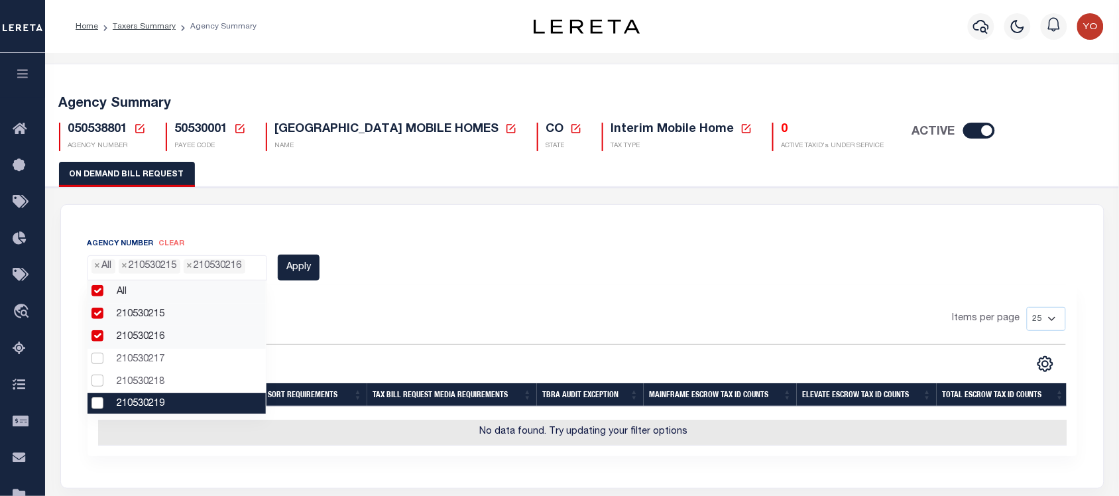
drag, startPoint x: 146, startPoint y: 402, endPoint x: 144, endPoint y: 395, distance: 6.8
click at [146, 155] on li "210530219" at bounding box center [176, 404] width 178 height 23
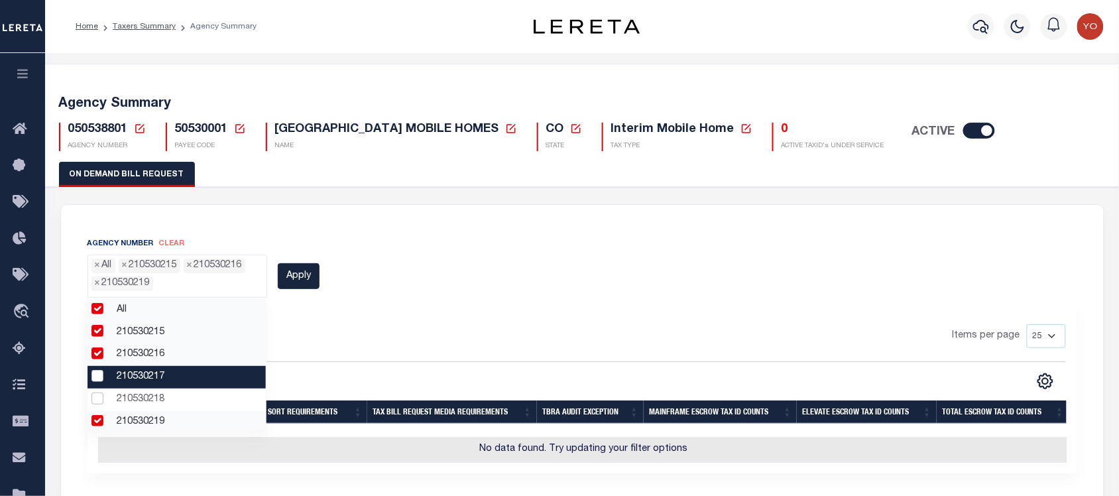
click at [144, 155] on li "210530217" at bounding box center [176, 377] width 178 height 23
click at [144, 155] on li "210530218" at bounding box center [176, 399] width 178 height 23
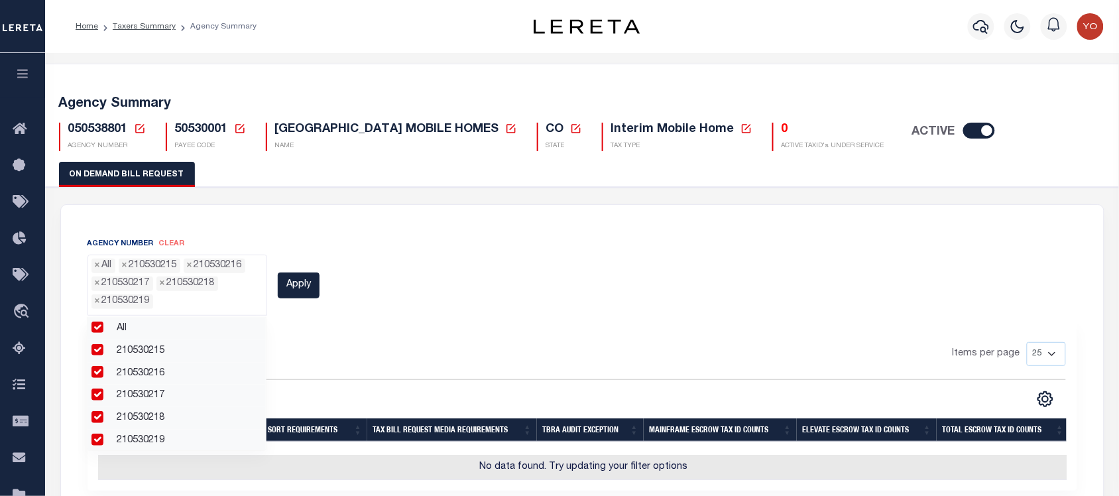
click at [174, 155] on span "clear" at bounding box center [172, 243] width 26 height 7
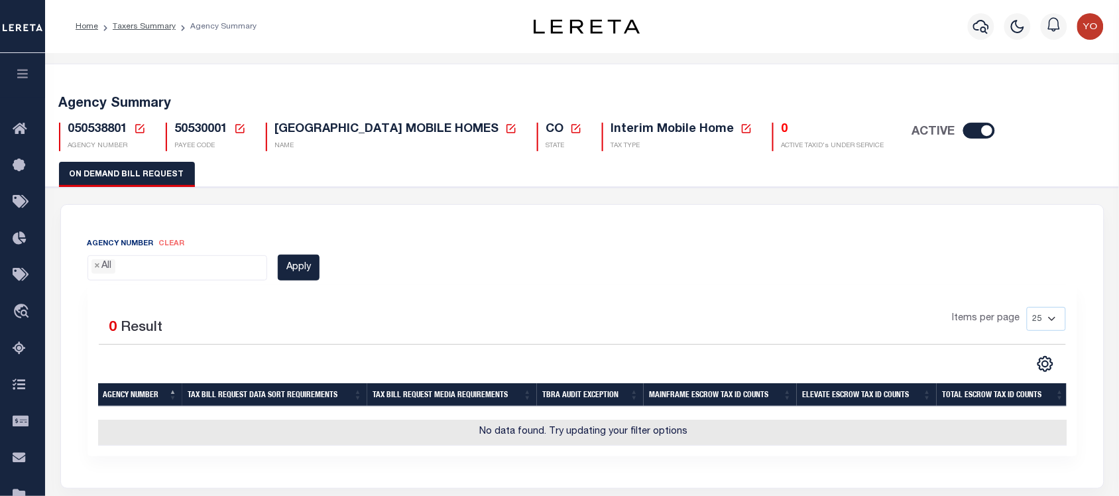
scroll to position [166, 0]
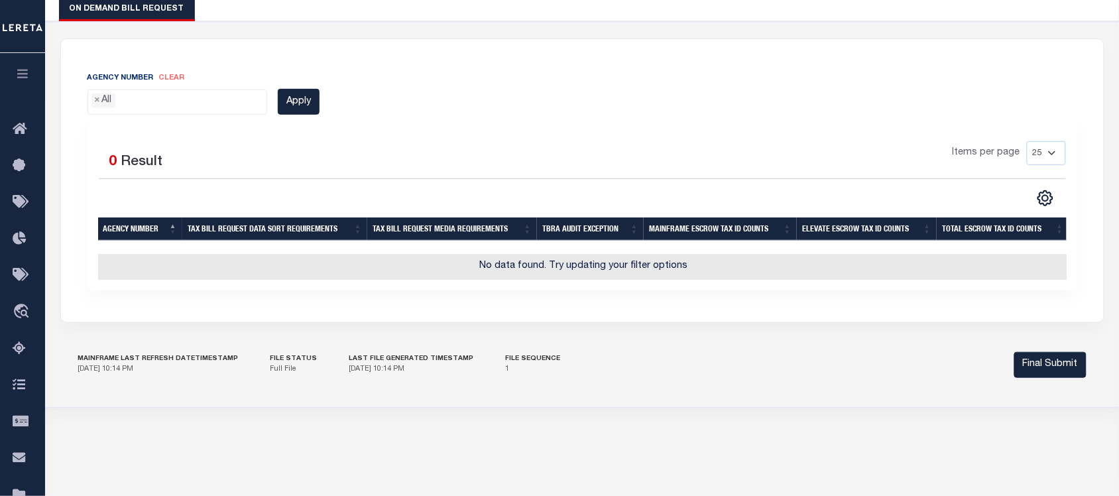
click at [219, 103] on ul "× All" at bounding box center [177, 99] width 179 height 18
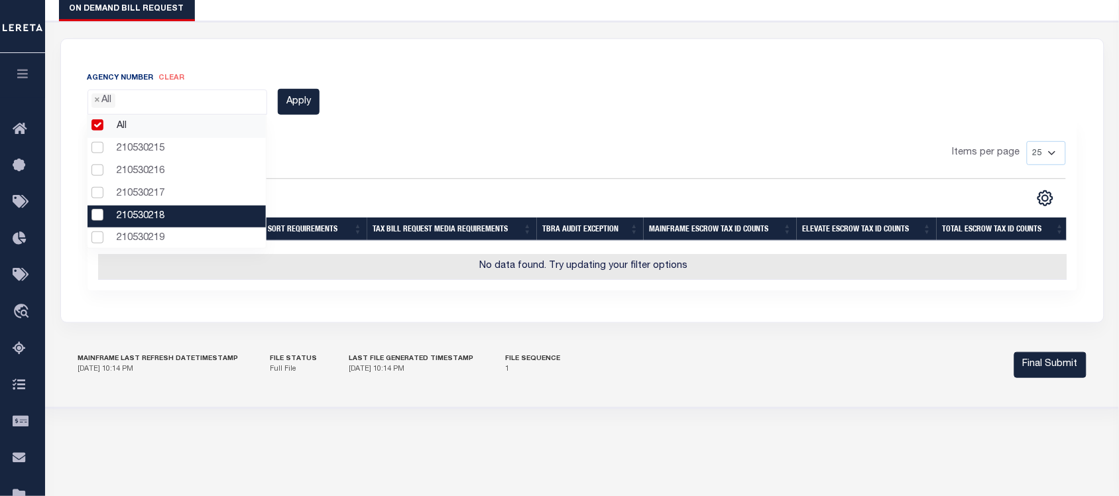
click at [160, 155] on li "210530218" at bounding box center [176, 216] width 178 height 23
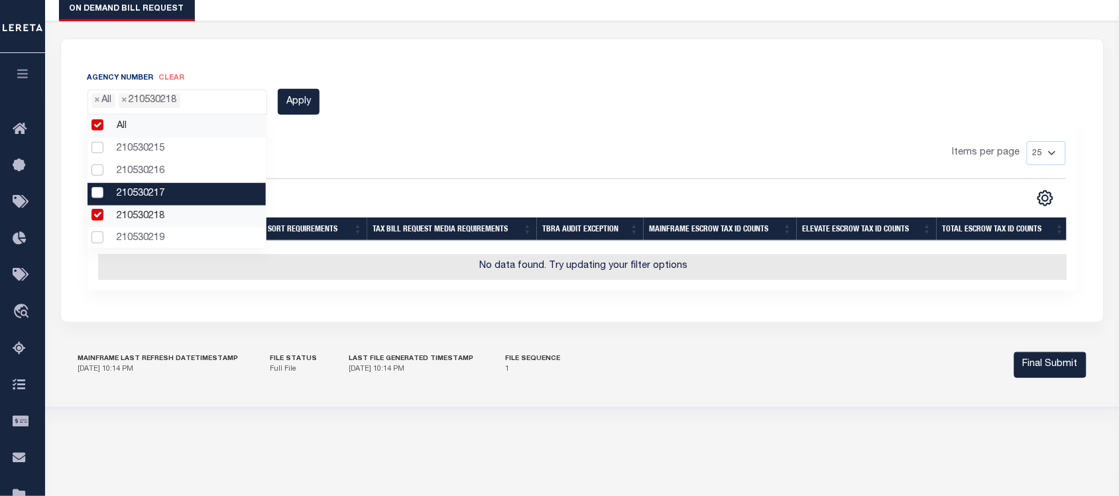
click at [143, 155] on li "210530217" at bounding box center [176, 194] width 178 height 23
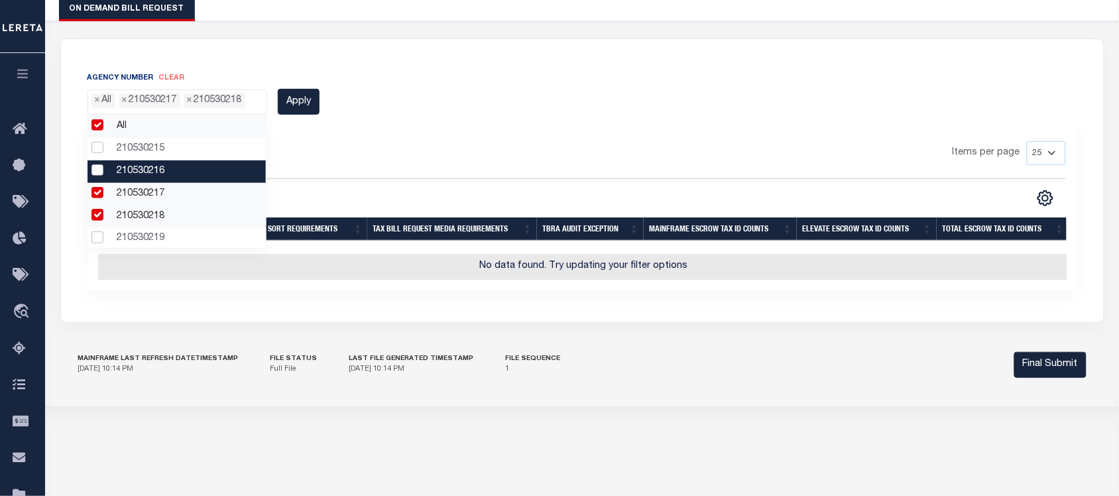
click at [135, 155] on li "210530216" at bounding box center [176, 171] width 178 height 23
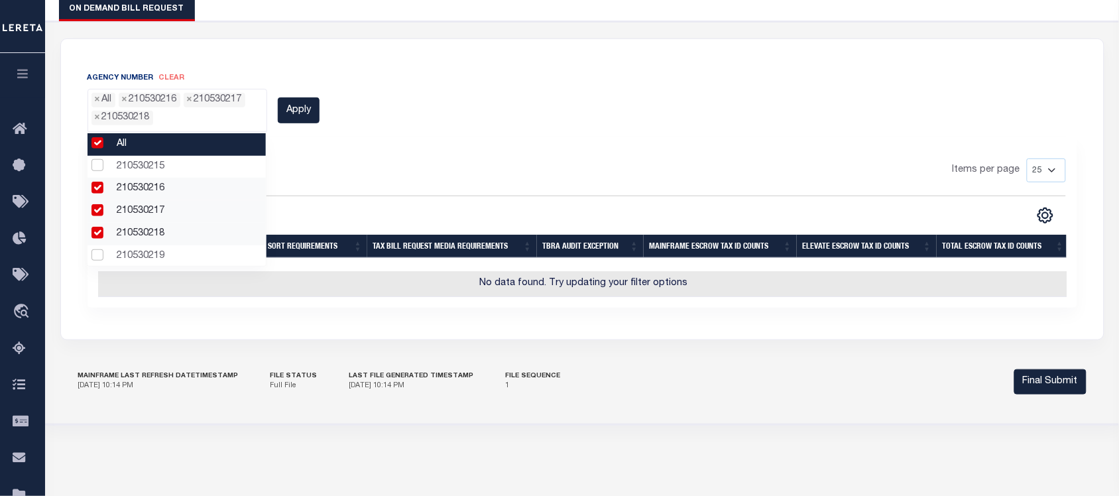
click at [127, 148] on li "All" at bounding box center [176, 144] width 178 height 23
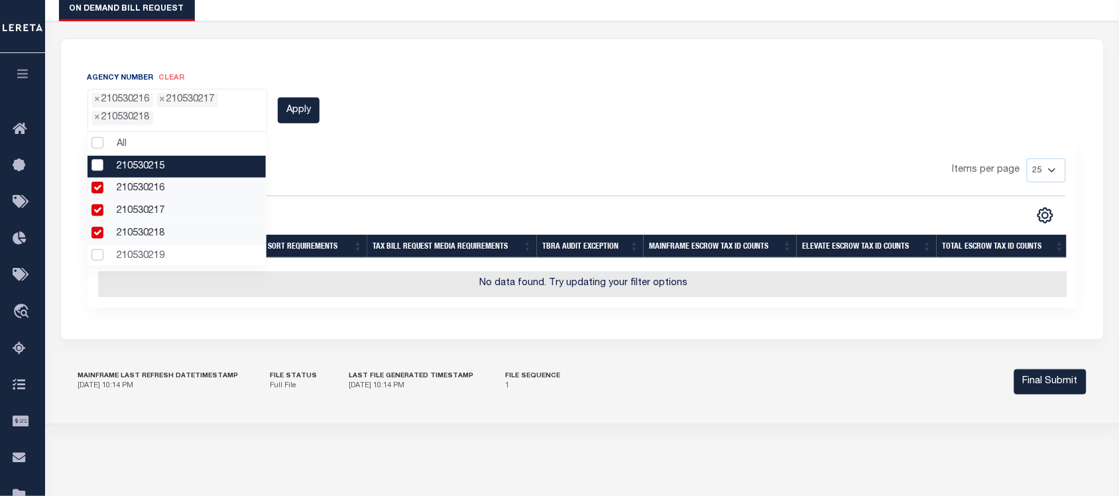
click at [131, 155] on li "210530215" at bounding box center [176, 167] width 178 height 23
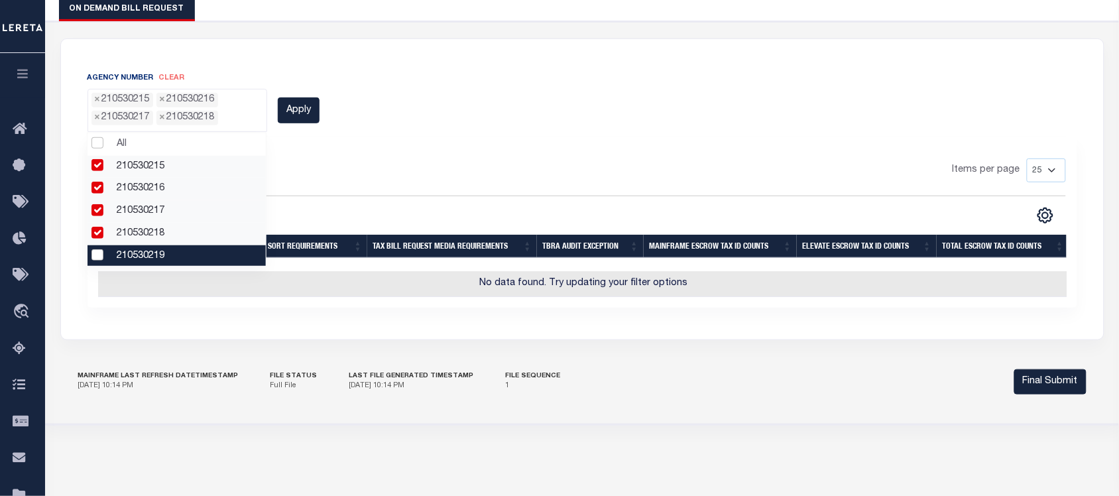
click at [144, 155] on li "210530219" at bounding box center [176, 256] width 178 height 23
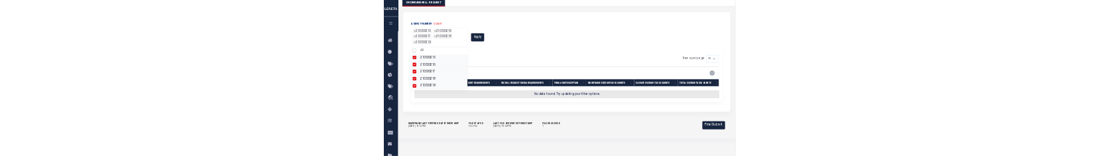
scroll to position [91, 0]
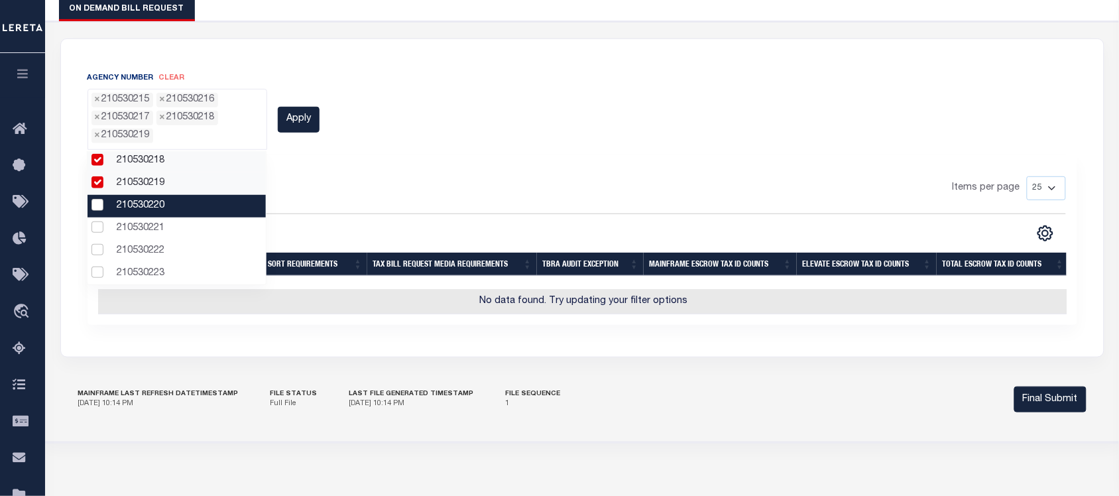
click at [137, 155] on li "210530220" at bounding box center [176, 206] width 178 height 23
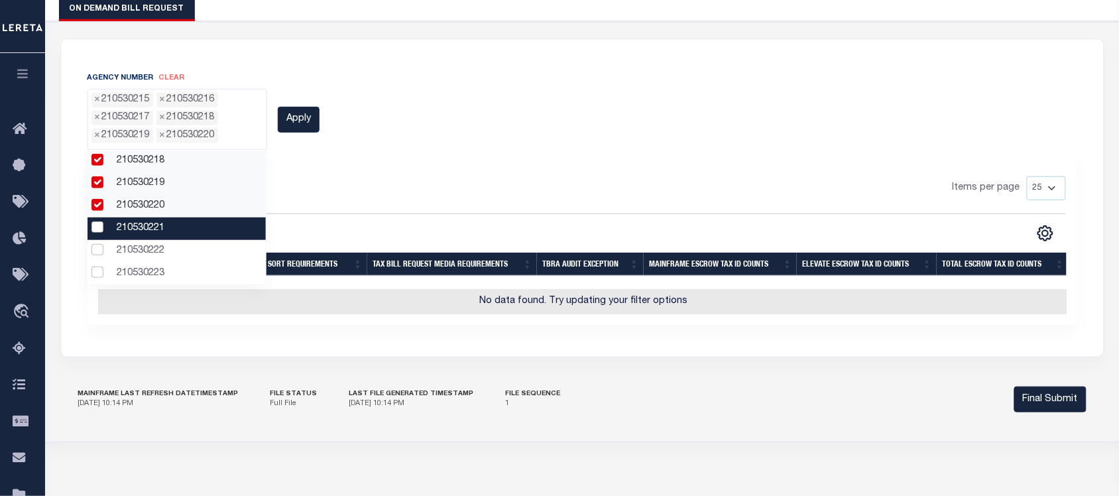
click at [139, 155] on li "210530221" at bounding box center [176, 228] width 178 height 23
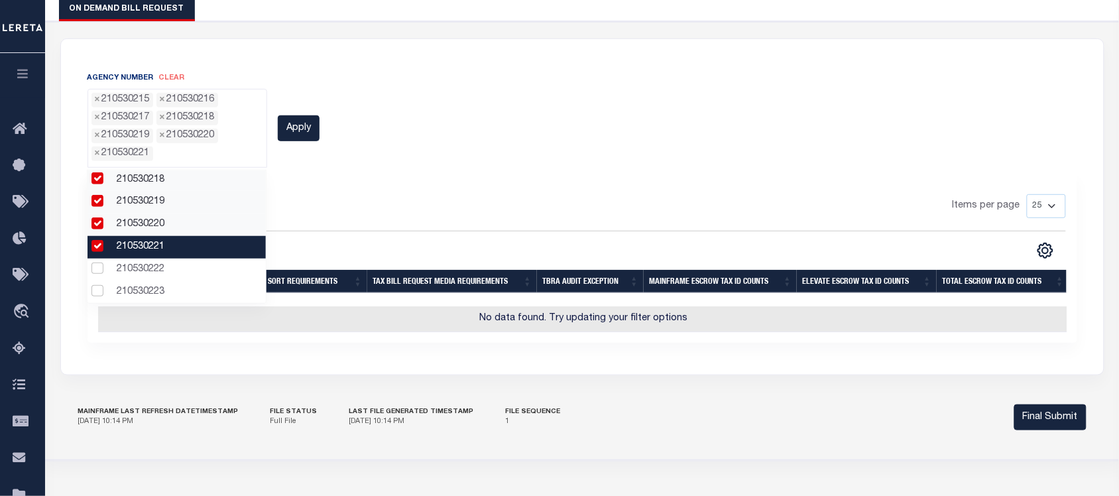
click at [141, 155] on li "210530221" at bounding box center [176, 247] width 178 height 23
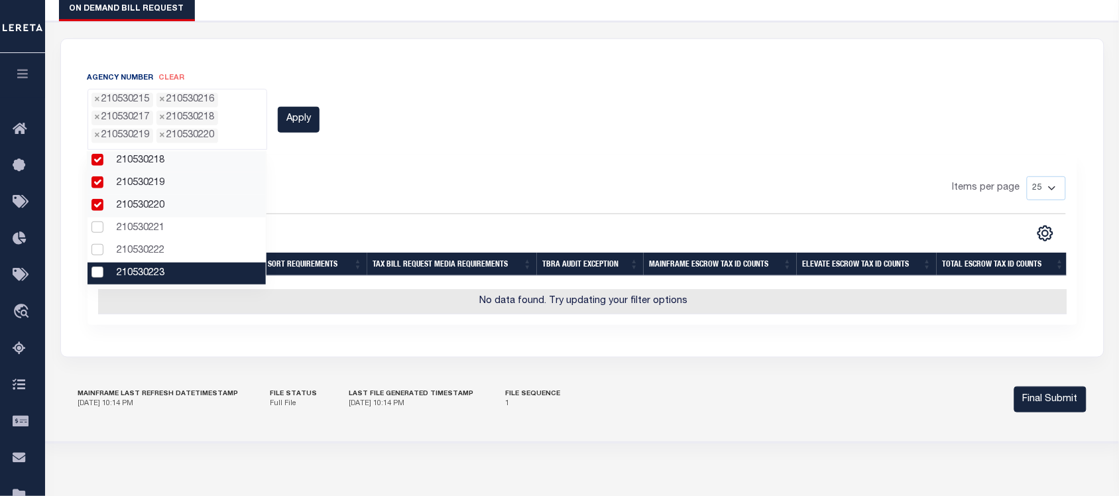
click at [143, 155] on li "210530223" at bounding box center [176, 273] width 178 height 23
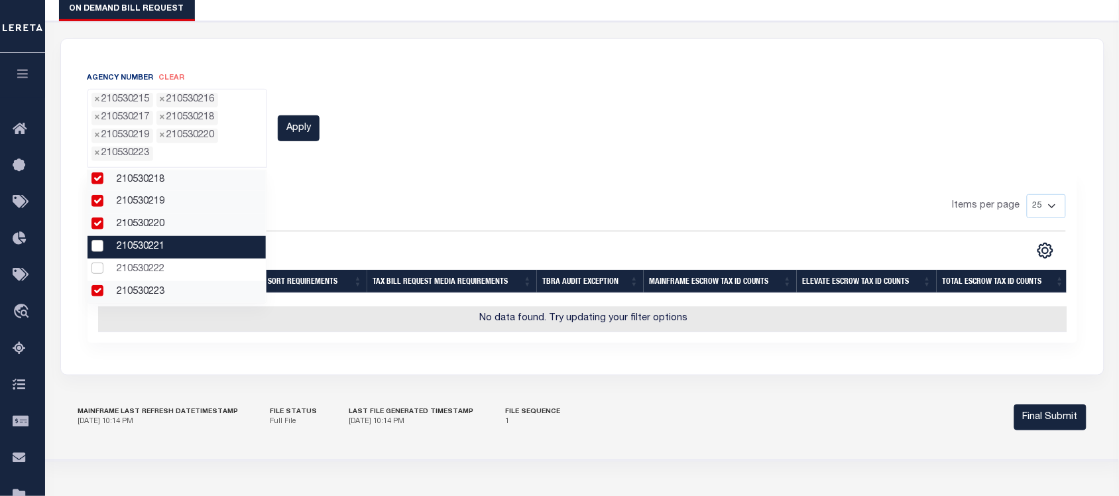
click at [137, 155] on li "210530221" at bounding box center [176, 247] width 178 height 23
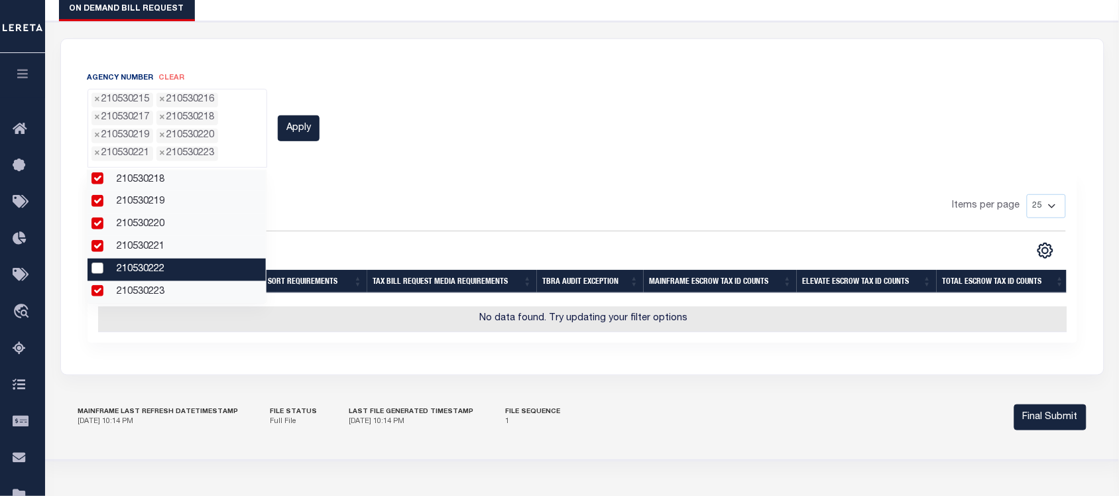
click at [137, 155] on li "210530222" at bounding box center [176, 269] width 178 height 23
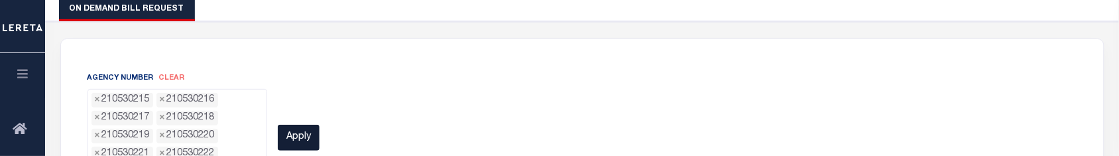
scroll to position [198, 0]
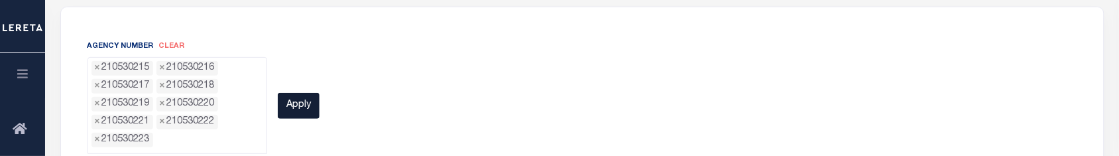
click at [295, 143] on div "All 210530215 210530216 210530217 210530218 210530219 210530220 210530221 21053…" at bounding box center [203, 105] width 233 height 96
click at [292, 110] on button "Apply" at bounding box center [299, 106] width 42 height 26
click at [357, 95] on div "Agency Number clear All 210530215 210530216 210530217 210530218 210530219 21053…" at bounding box center [582, 96] width 1009 height 115
click at [304, 101] on button "Apply" at bounding box center [299, 106] width 42 height 26
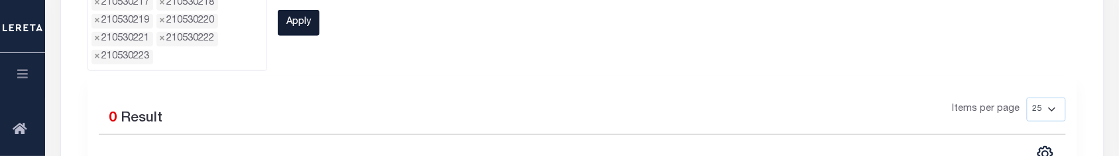
click at [298, 22] on button "Apply" at bounding box center [299, 23] width 42 height 26
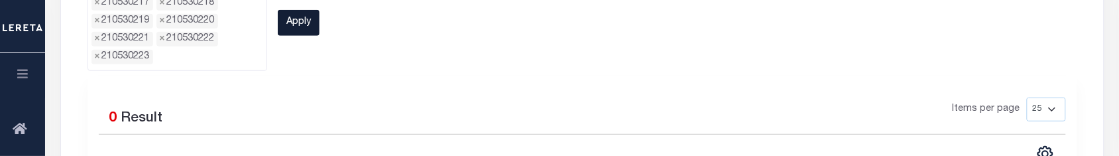
click at [298, 22] on button "Apply" at bounding box center [299, 23] width 42 height 26
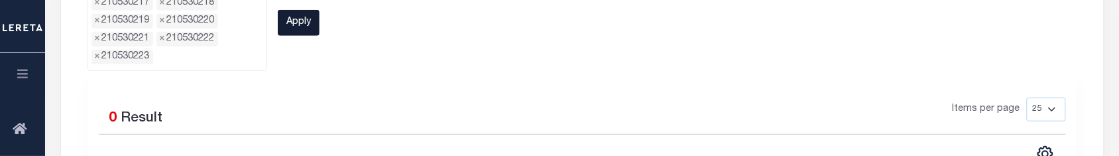
click at [298, 22] on button "Apply" at bounding box center [299, 23] width 42 height 26
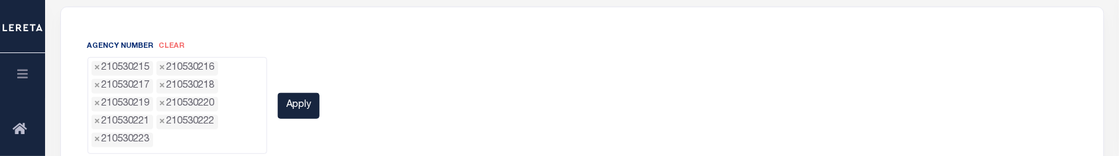
click at [174, 48] on span "clear" at bounding box center [172, 45] width 26 height 7
select select "0"
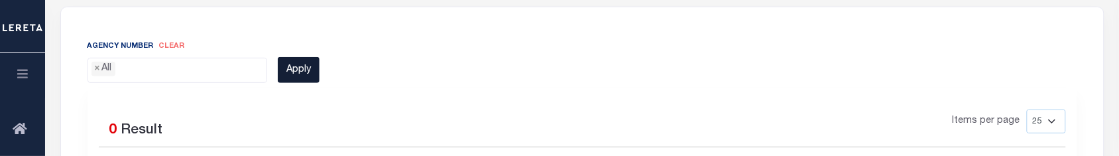
click at [290, 71] on button "Apply" at bounding box center [299, 70] width 42 height 26
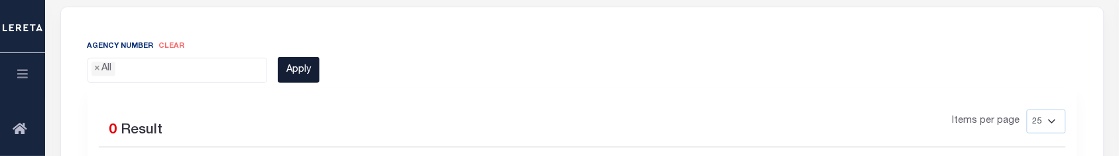
click at [290, 71] on button "Apply" at bounding box center [299, 70] width 42 height 26
click at [294, 71] on button "Apply" at bounding box center [299, 70] width 42 height 26
click at [296, 73] on button "Apply" at bounding box center [299, 70] width 42 height 26
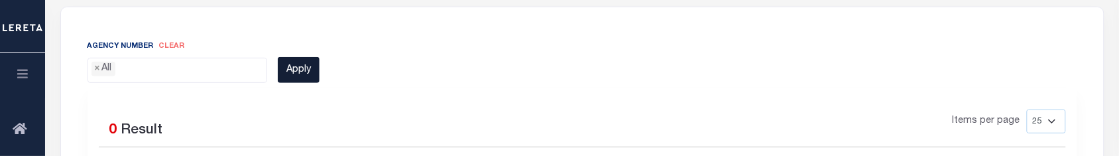
click at [297, 73] on button "Apply" at bounding box center [299, 70] width 42 height 26
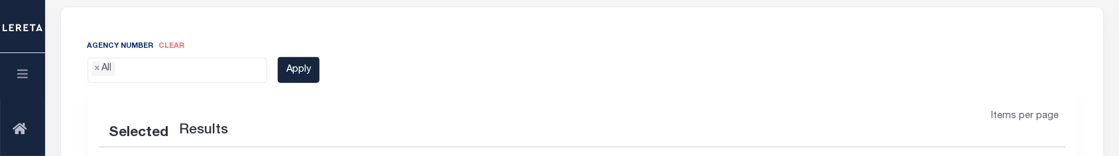
scroll to position [198, 0]
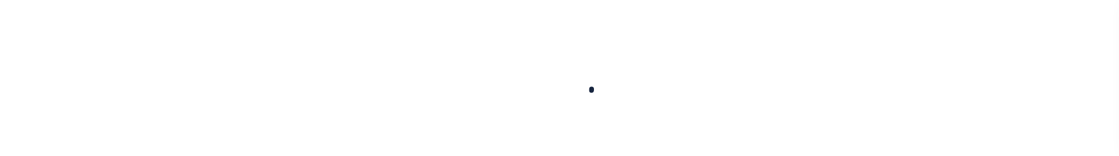
select select
select select "0"
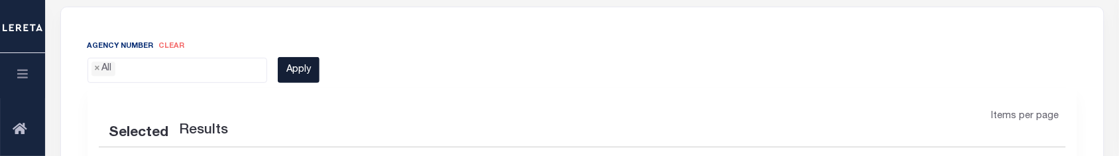
click at [292, 70] on button "Apply" at bounding box center [299, 70] width 42 height 26
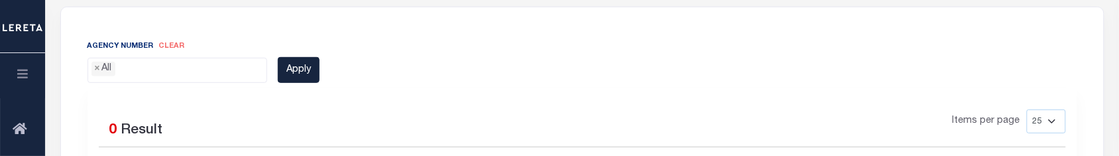
click at [167, 70] on ul "× All" at bounding box center [177, 67] width 179 height 18
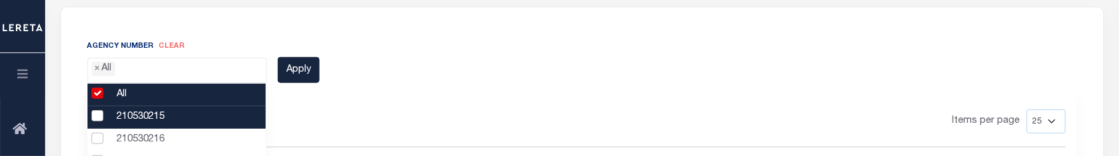
click at [100, 98] on li "All" at bounding box center [176, 95] width 178 height 23
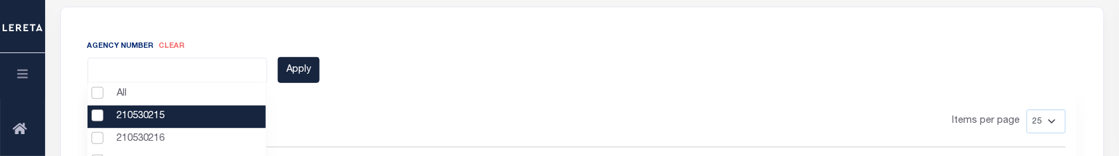
click at [103, 115] on li "210530215" at bounding box center [176, 116] width 178 height 23
select select "210530215"
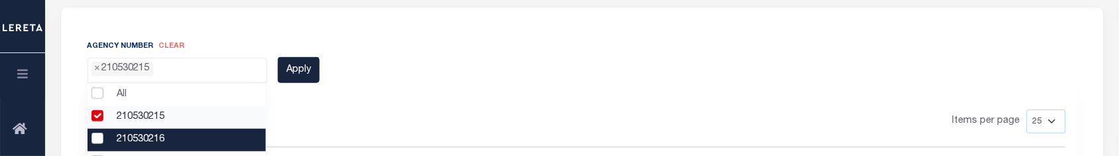
click at [104, 136] on li "210530216" at bounding box center [176, 140] width 178 height 23
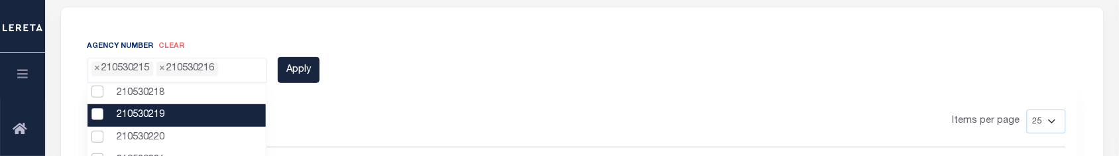
click at [105, 113] on li "210530219" at bounding box center [176, 115] width 178 height 23
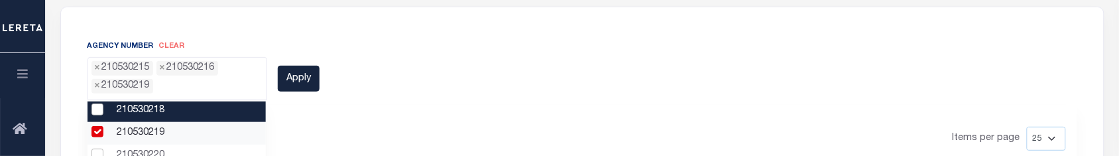
click at [105, 97] on span "× 210530215 × 210530216 × 210530219" at bounding box center [177, 78] width 180 height 43
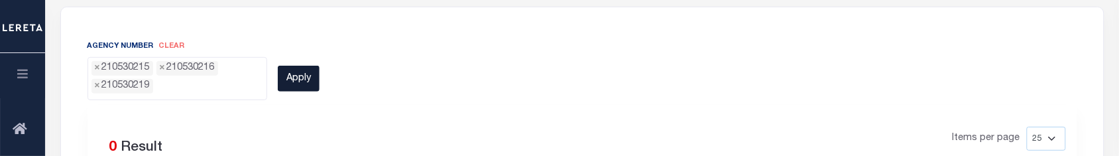
click at [288, 84] on button "Apply" at bounding box center [299, 79] width 42 height 26
click at [312, 78] on button "Apply" at bounding box center [299, 79] width 42 height 26
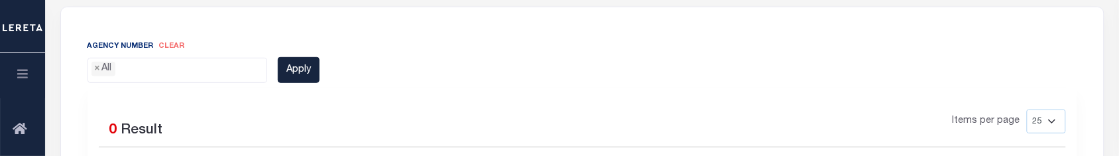
scroll to position [198, 0]
